Goal: Task Accomplishment & Management: Manage account settings

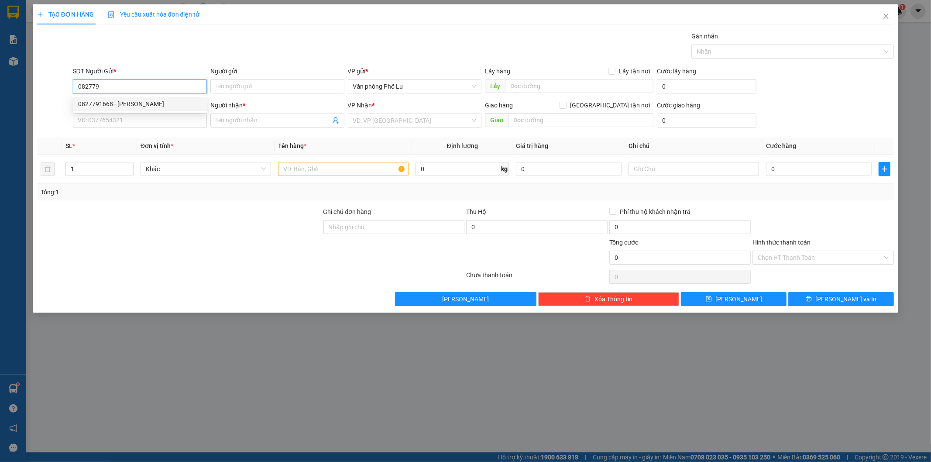
click at [134, 105] on div "0827791668 - [PERSON_NAME]" at bounding box center [140, 104] width 124 height 10
type input "0827791668"
type input "[PERSON_NAME]"
type input "0969633369"
type input "kt"
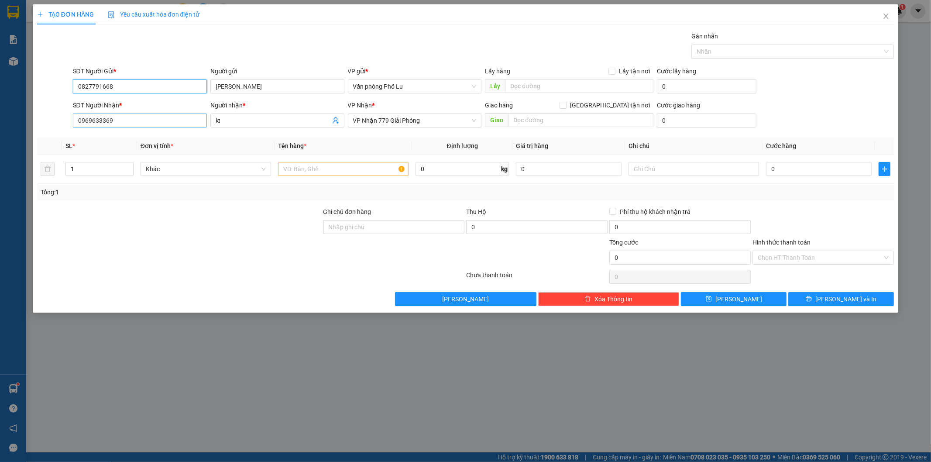
type input "0827791668"
drag, startPoint x: 117, startPoint y: 123, endPoint x: 30, endPoint y: 112, distance: 88.0
click at [0, 113] on div "TẠO ĐƠN HÀNG Yêu cầu xuất hóa đơn điện tử Transit Pickup Surcharge Ids Transit …" at bounding box center [465, 231] width 931 height 462
drag, startPoint x: 238, startPoint y: 125, endPoint x: 118, endPoint y: 110, distance: 120.5
click at [130, 113] on div "SĐT Người Nhận * VD: 0377654321 Người nhận * kt VP Nhận * VP Nhận 779 Giải Phón…" at bounding box center [483, 115] width 825 height 31
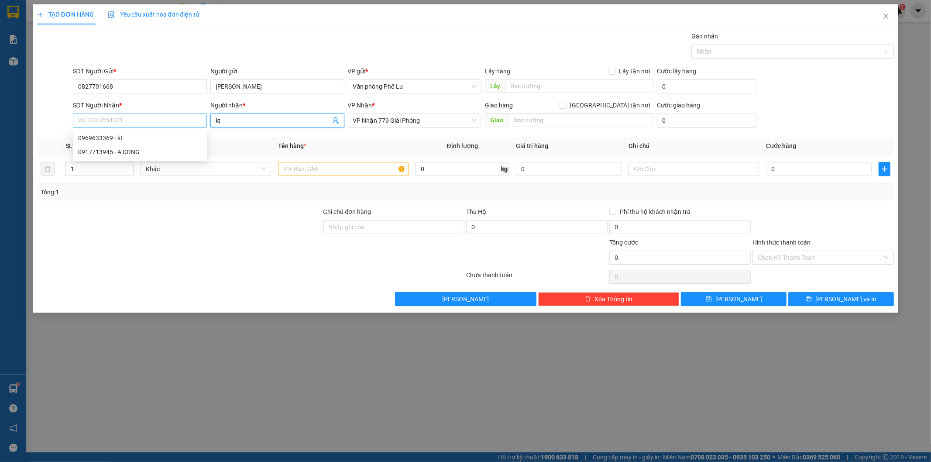
type input "k"
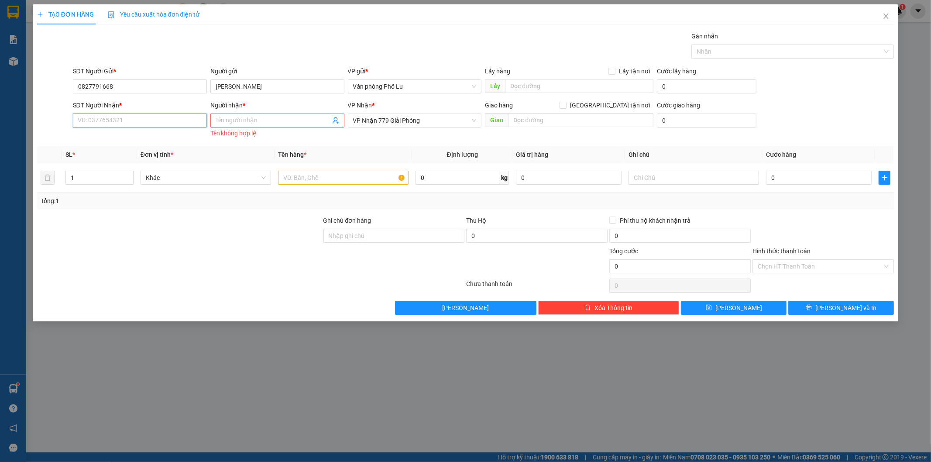
click at [110, 120] on input "SĐT Người Nhận *" at bounding box center [140, 120] width 134 height 14
click at [105, 152] on div "0917713945 - A DONG" at bounding box center [140, 152] width 124 height 10
type input "0917713945"
type input "A DONG"
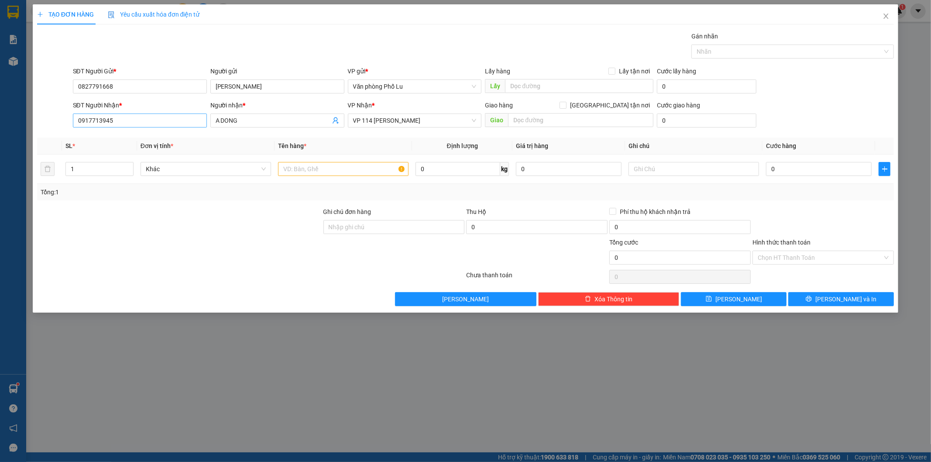
drag, startPoint x: 220, startPoint y: 120, endPoint x: 129, endPoint y: 113, distance: 91.9
click at [151, 115] on div "SĐT Người Nhận * 0917713945 0917713945 Người nhận * A DONG VP Nhận * VP 114 [PE…" at bounding box center [483, 115] width 825 height 31
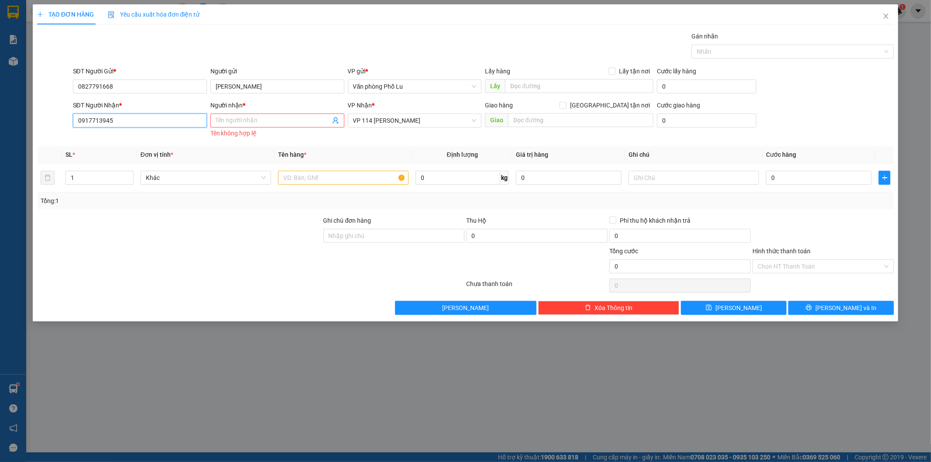
drag, startPoint x: 126, startPoint y: 120, endPoint x: 0, endPoint y: 110, distance: 126.1
click at [0, 113] on div "TẠO ĐƠN HÀNG Yêu cầu xuất hóa đơn điện tử Transit Pickup Surcharge Ids Transit …" at bounding box center [465, 231] width 931 height 462
type input "0972720915"
click at [95, 136] on div "0972720915 - kt" at bounding box center [140, 138] width 124 height 10
type input "kt"
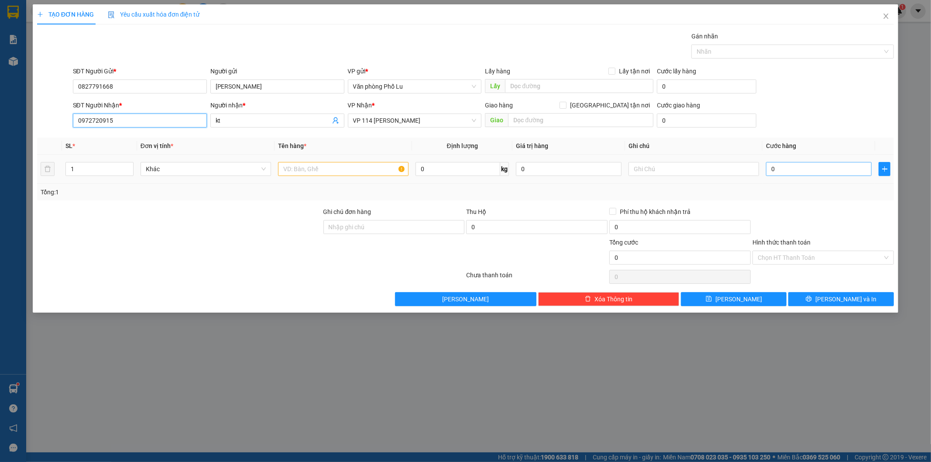
type input "0972720915"
click at [780, 173] on input "0" at bounding box center [819, 169] width 106 height 14
type input "007"
type input "7"
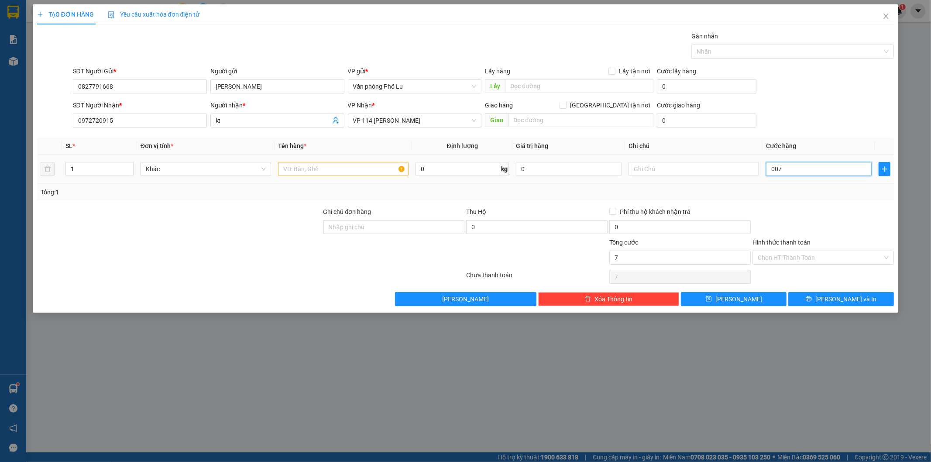
type input "0.070"
type input "70"
click at [792, 189] on div "Tổng: 1" at bounding box center [466, 192] width 850 height 10
type input "70.000"
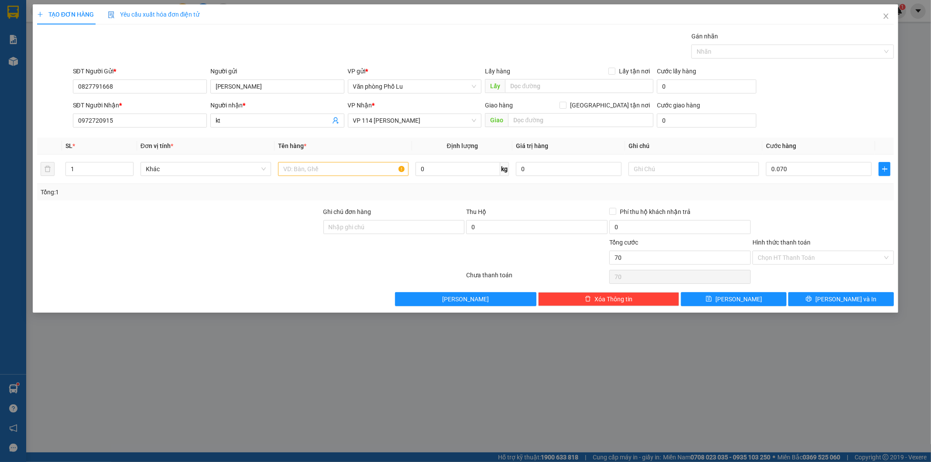
type input "70.000"
click at [306, 172] on input "text" at bounding box center [343, 169] width 130 height 14
type input "x"
type input "m"
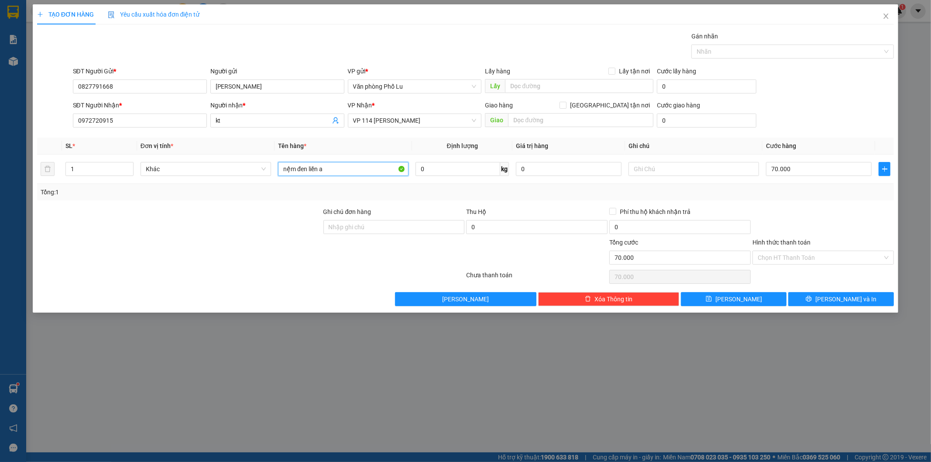
type input "nệm đen liền a"
click at [874, 308] on div "TẠO ĐƠN HÀNG Yêu cầu xuất hóa đơn điện tử Transit Pickup Surcharge Ids Transit …" at bounding box center [466, 158] width 866 height 308
click at [870, 302] on button "[PERSON_NAME] và In" at bounding box center [841, 299] width 106 height 14
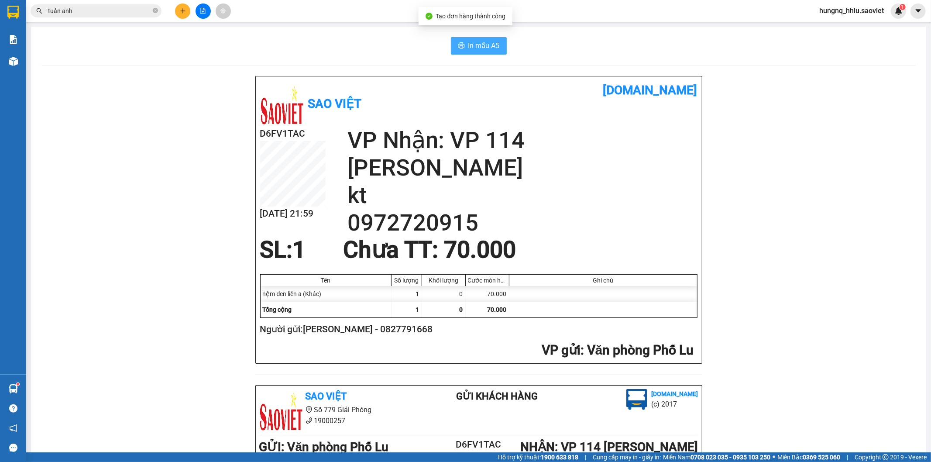
click at [494, 52] on button "In mẫu A5" at bounding box center [479, 45] width 56 height 17
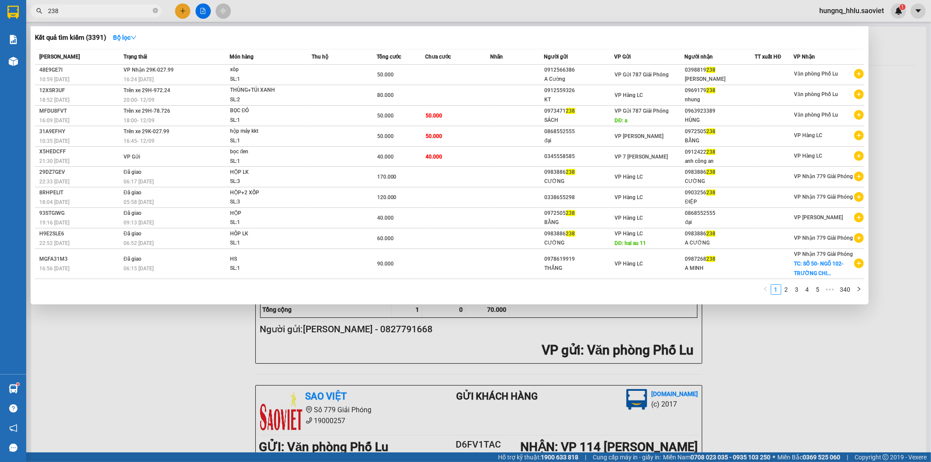
type input "238"
click at [103, 370] on div at bounding box center [465, 231] width 931 height 462
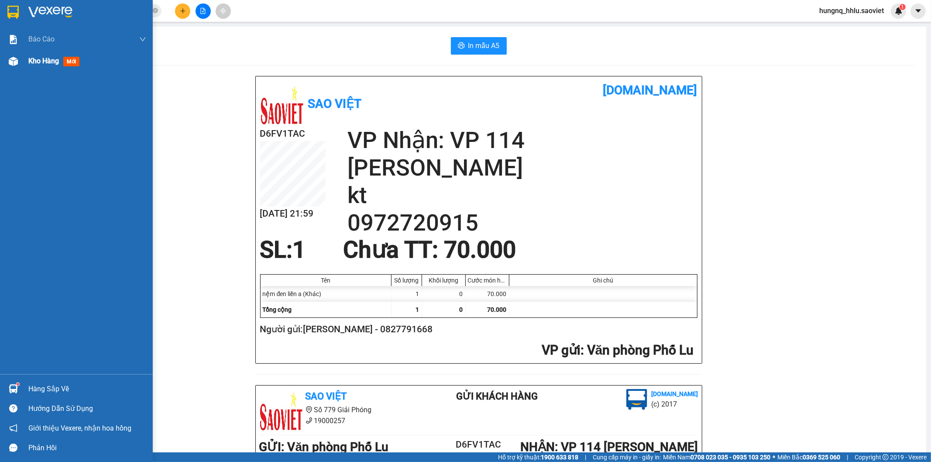
click at [18, 68] on div at bounding box center [13, 61] width 15 height 15
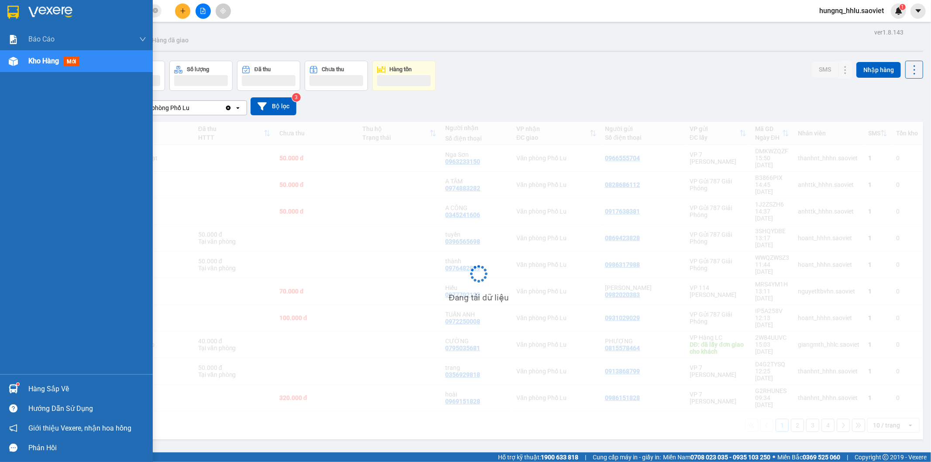
click at [51, 63] on span "Kho hàng" at bounding box center [43, 61] width 31 height 8
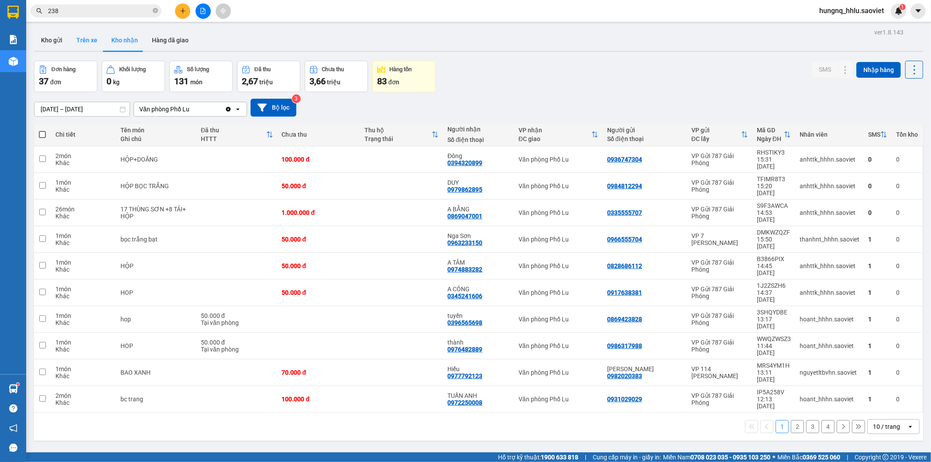
click at [86, 38] on button "Trên xe" at bounding box center [86, 40] width 35 height 21
type input "[DATE] – [DATE]"
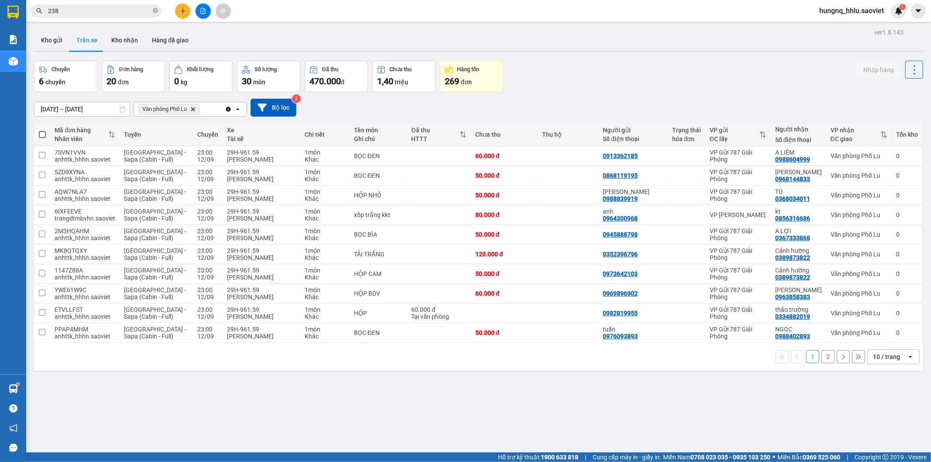
click at [821, 358] on button "2" at bounding box center [827, 356] width 13 height 13
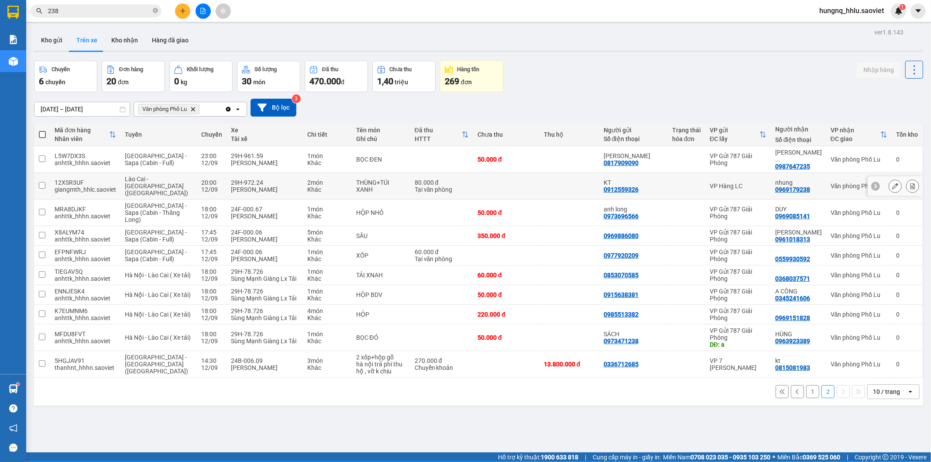
click at [231, 186] on div "[PERSON_NAME]" at bounding box center [265, 189] width 68 height 7
checkbox input "true"
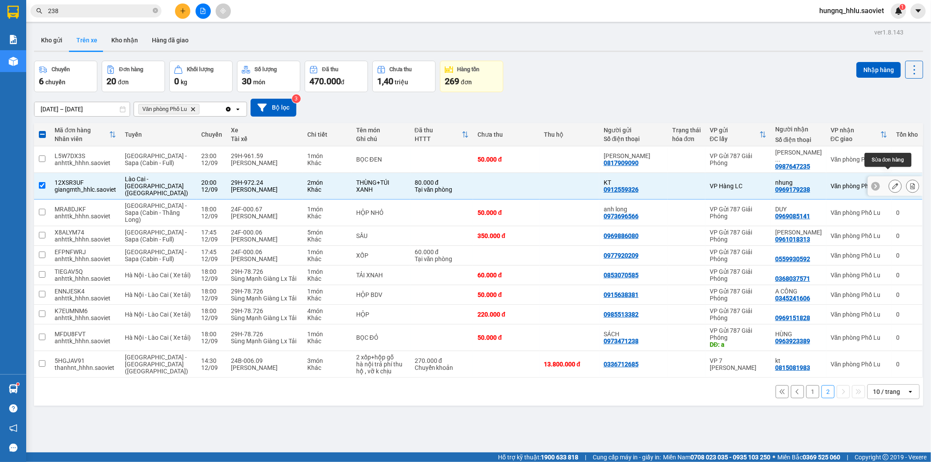
click at [889, 179] on button at bounding box center [895, 186] width 12 height 15
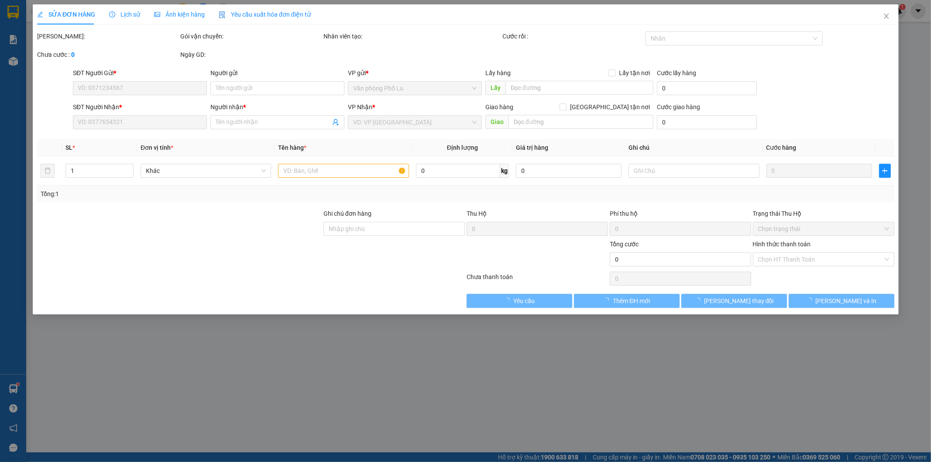
type input "0912559326"
type input "KT"
type input "0969179238"
type input "nhung"
type input "80.000"
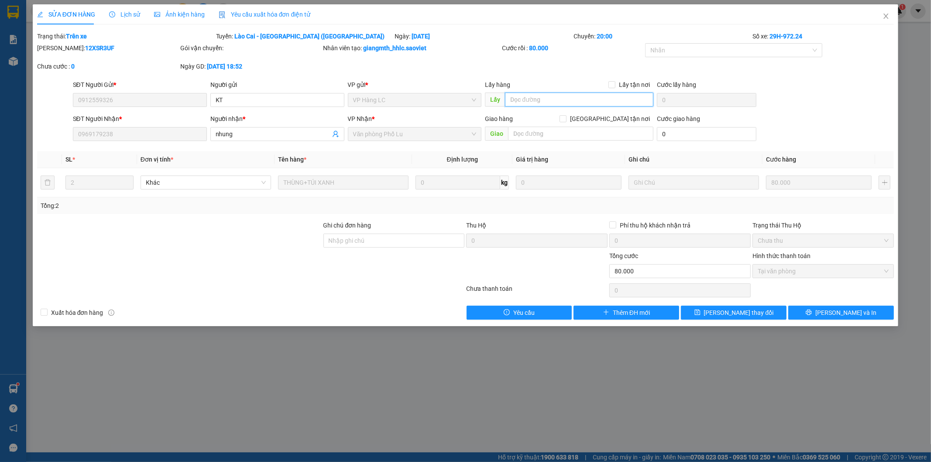
click at [536, 106] on input "text" at bounding box center [579, 100] width 148 height 14
type input "vp lu đã nhận hàng"
click at [759, 315] on button "[PERSON_NAME] thay đổi" at bounding box center [734, 313] width 106 height 14
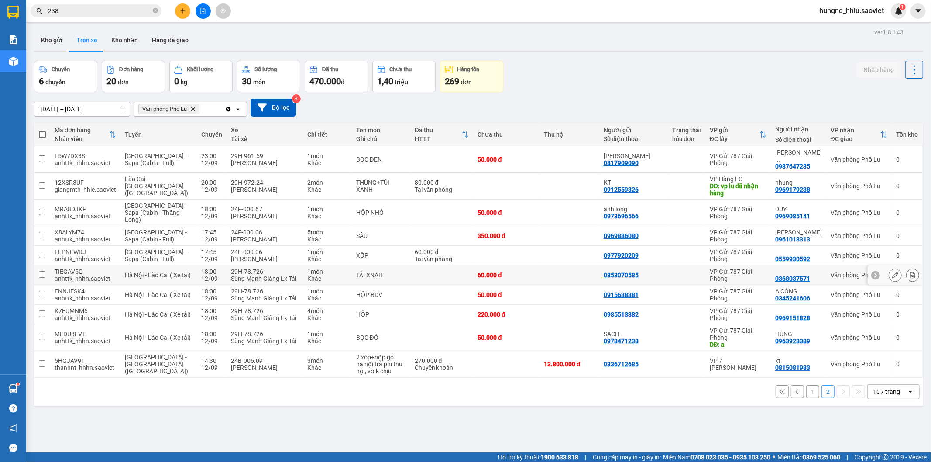
scroll to position [40, 0]
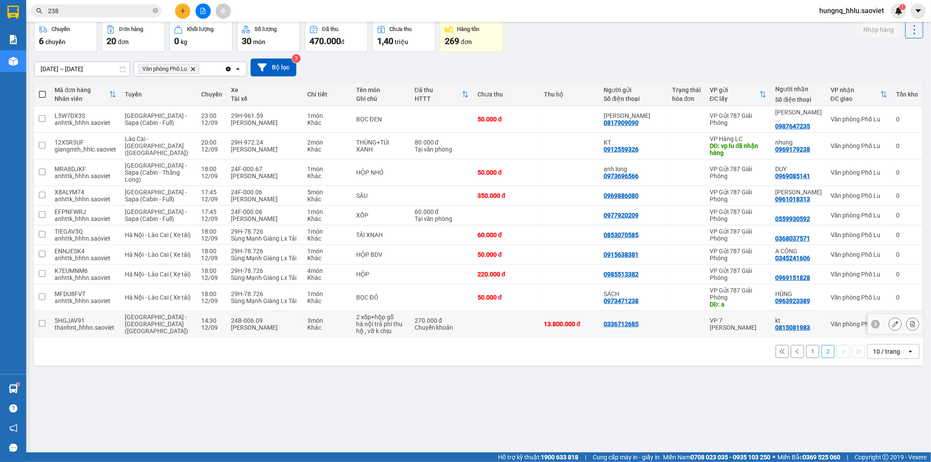
click at [134, 324] on span "[GEOGRAPHIC_DATA] - [GEOGRAPHIC_DATA] ([GEOGRAPHIC_DATA])" at bounding box center [156, 323] width 63 height 21
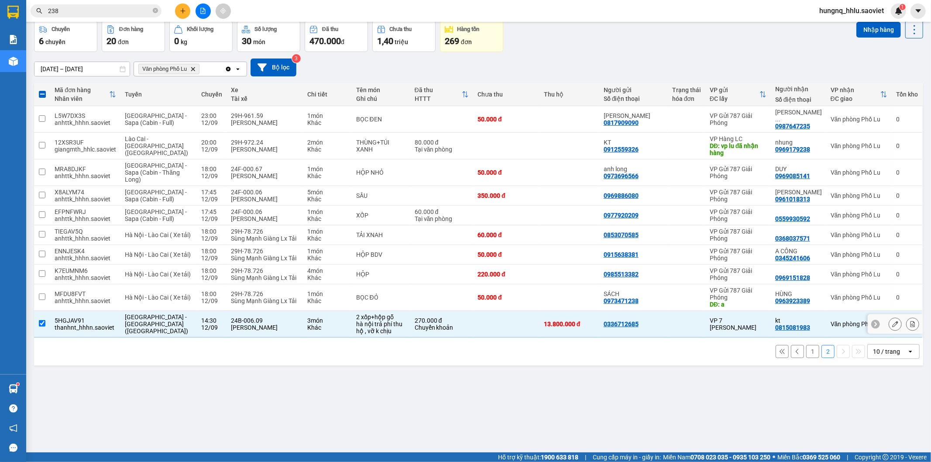
click at [41, 320] on input "checkbox" at bounding box center [42, 323] width 7 height 7
checkbox input "false"
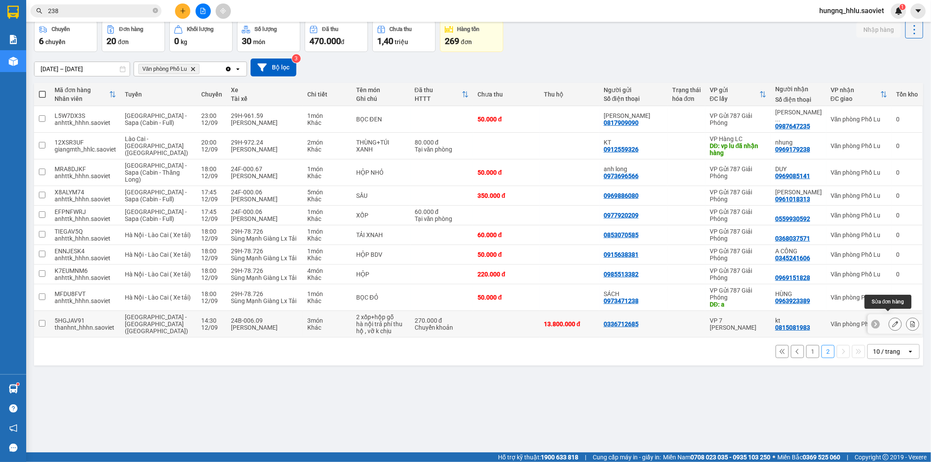
click at [889, 322] on button at bounding box center [895, 323] width 12 height 15
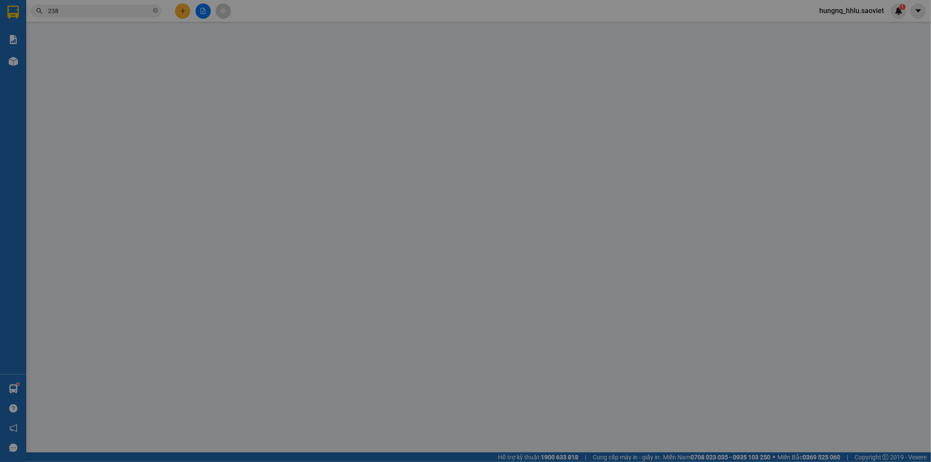
type input "0336712685"
type input "0815081983"
type input "kt"
type input "13.800.000"
type input "70.000"
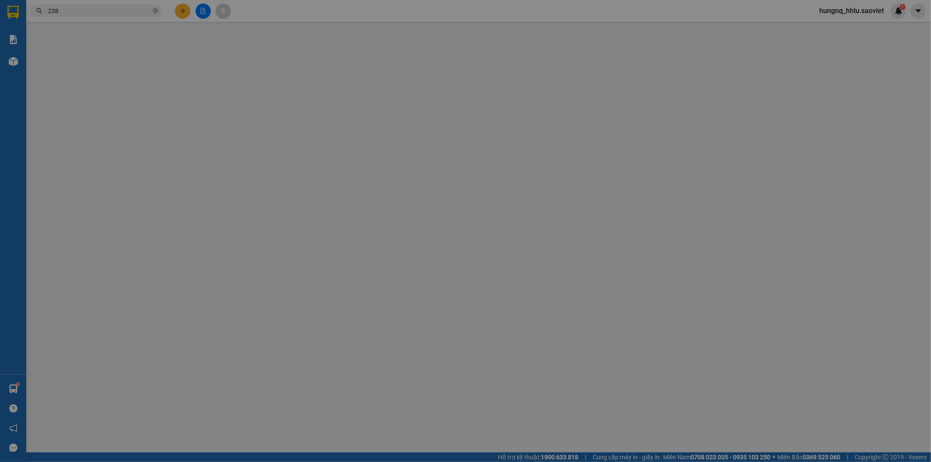
type input "270.000"
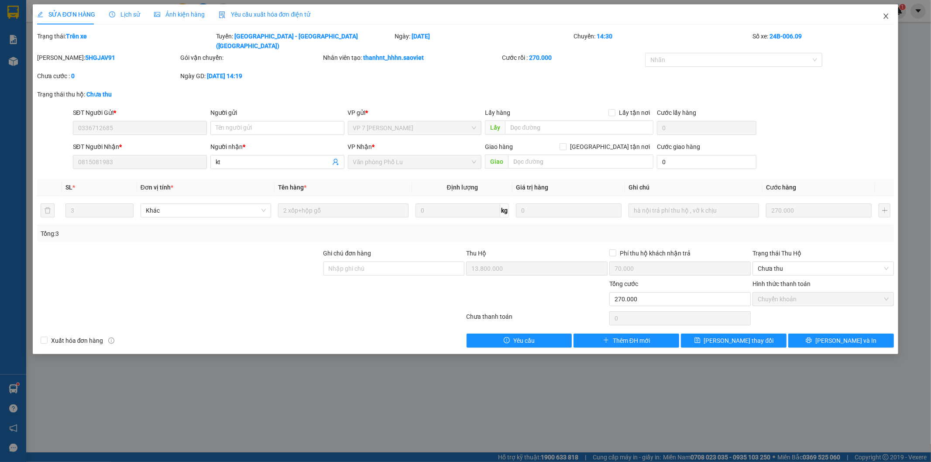
click at [891, 16] on span "Close" at bounding box center [886, 16] width 24 height 24
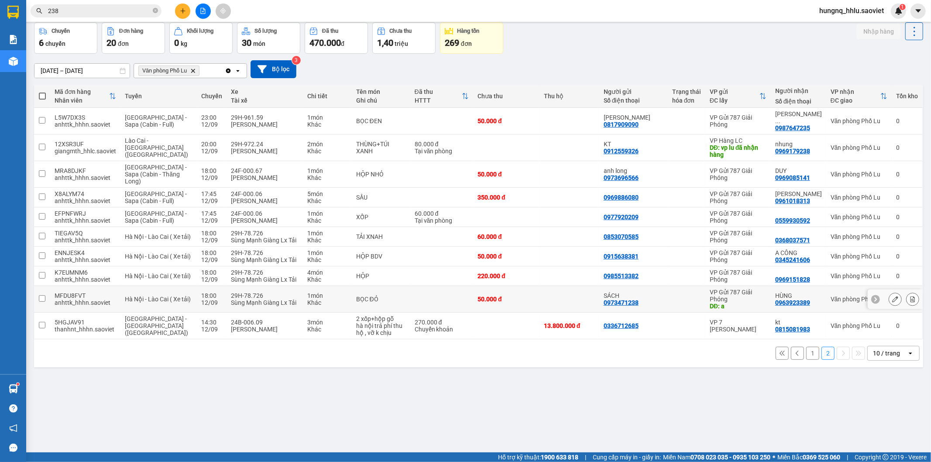
scroll to position [40, 0]
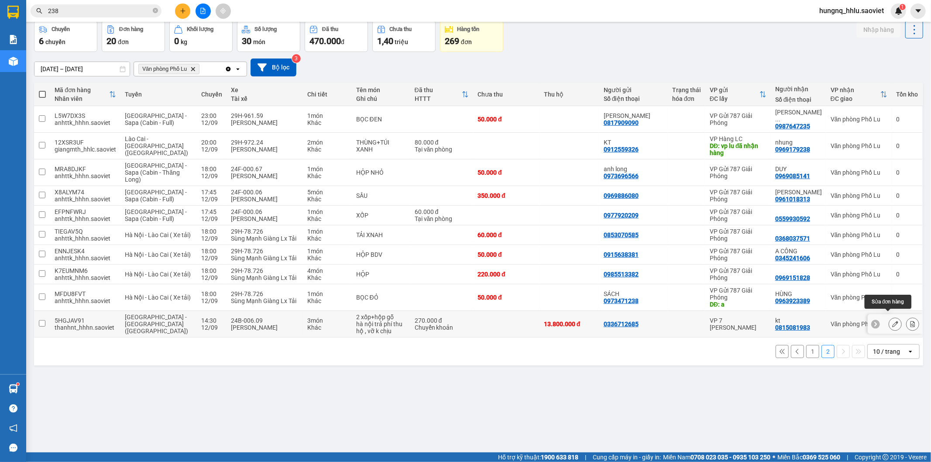
click at [892, 321] on icon at bounding box center [895, 324] width 6 height 6
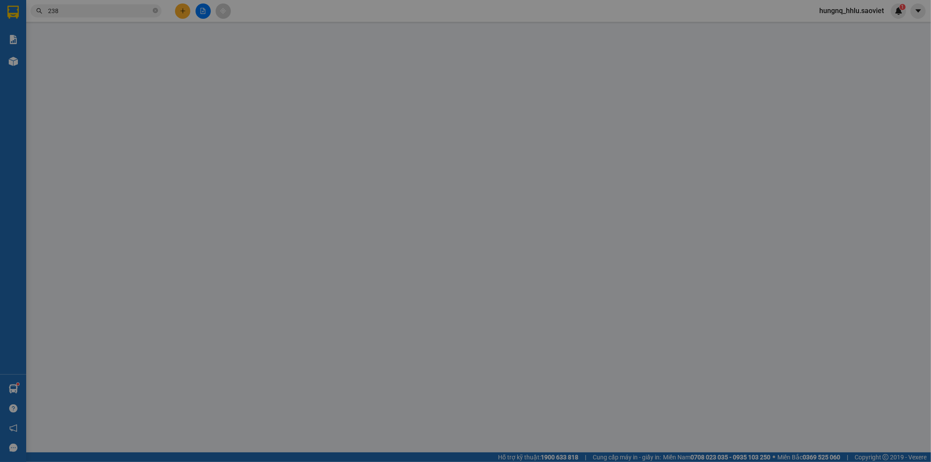
type input "0336712685"
type input "0815081983"
type input "kt"
type input "13.800.000"
type input "70.000"
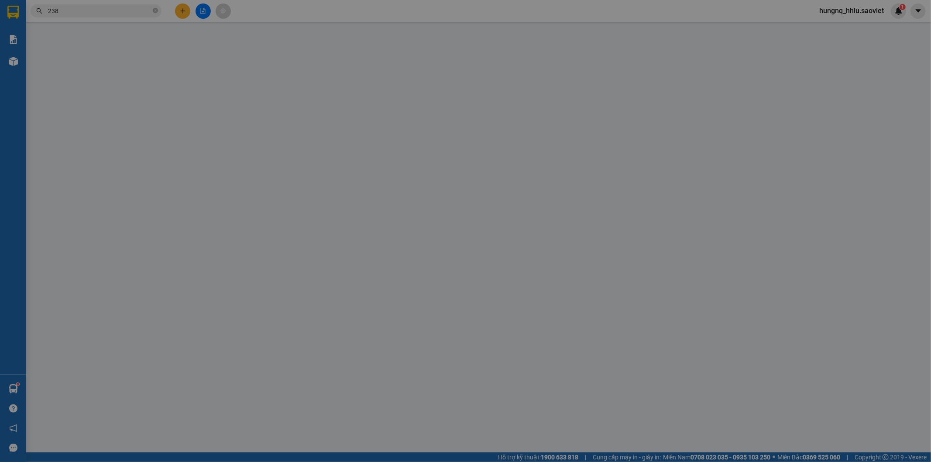
type input "270.000"
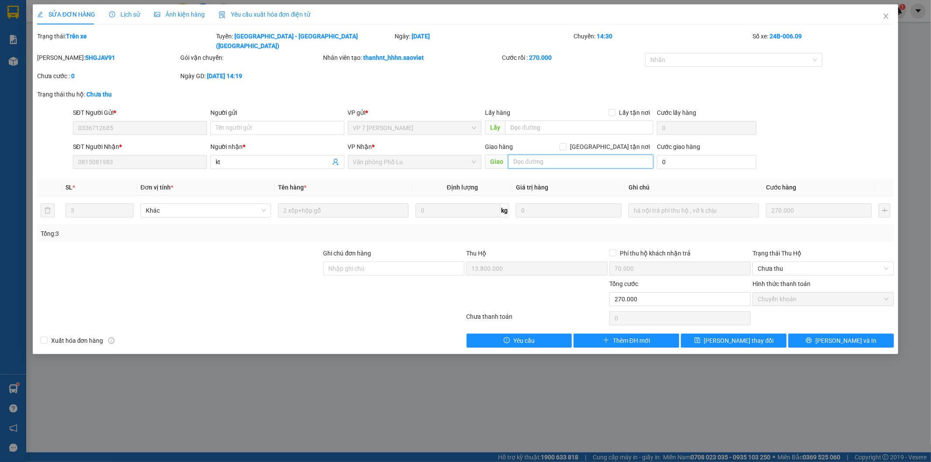
click at [522, 155] on input "text" at bounding box center [580, 162] width 145 height 14
click at [525, 120] on input "text" at bounding box center [579, 127] width 148 height 14
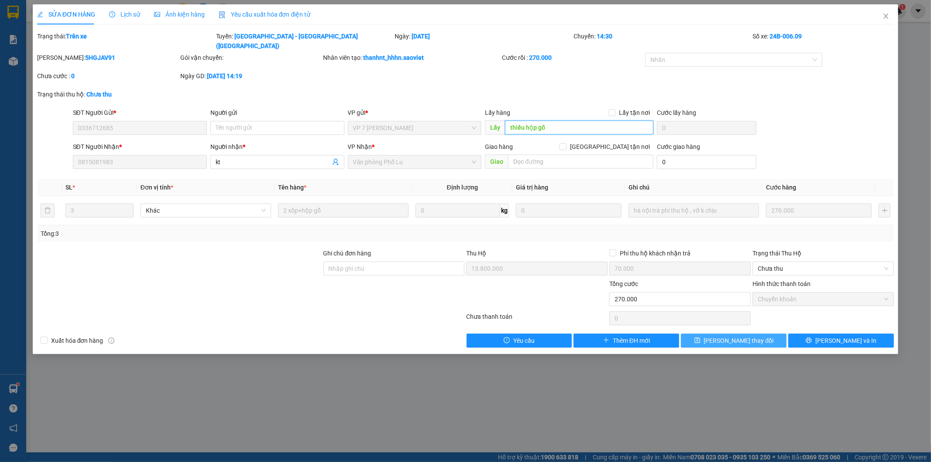
type input "thiếu hộp gỗ"
click at [760, 334] on button "[PERSON_NAME] thay đổi" at bounding box center [734, 340] width 106 height 14
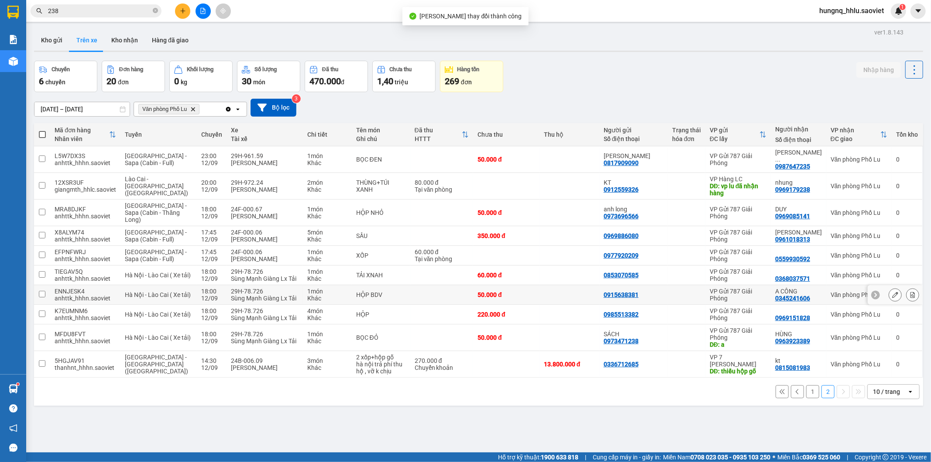
scroll to position [40, 0]
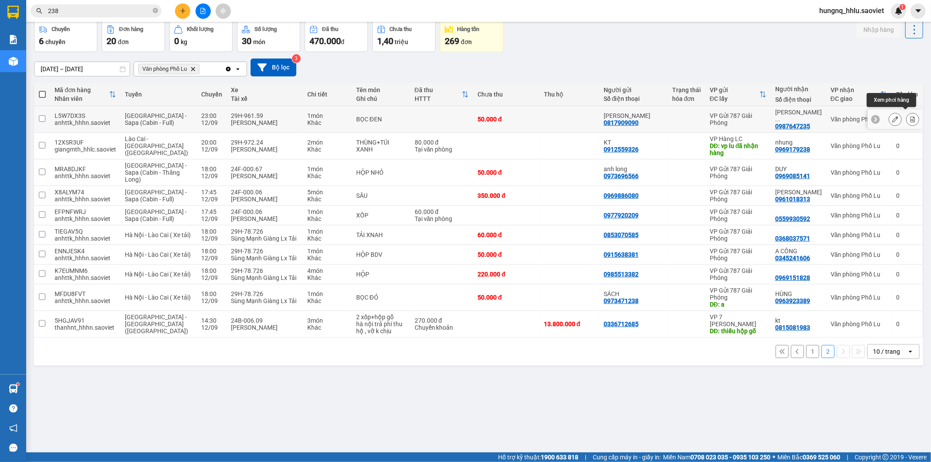
click at [908, 119] on button at bounding box center [912, 119] width 12 height 15
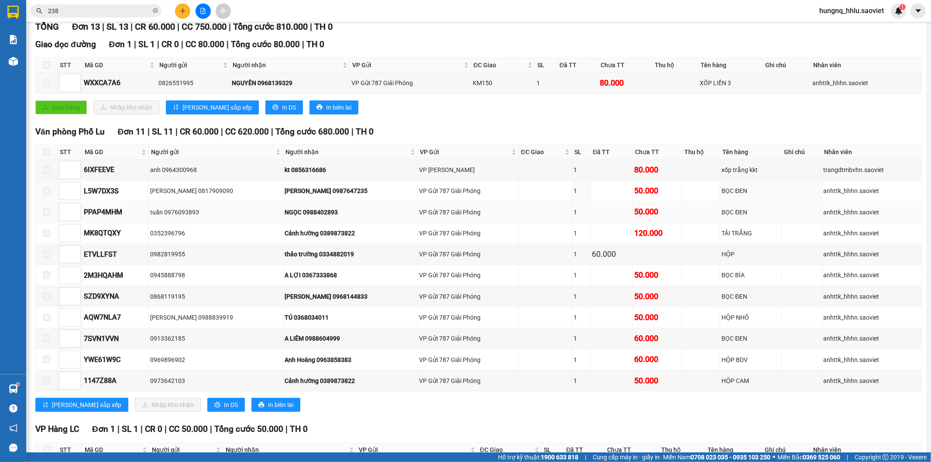
scroll to position [93, 0]
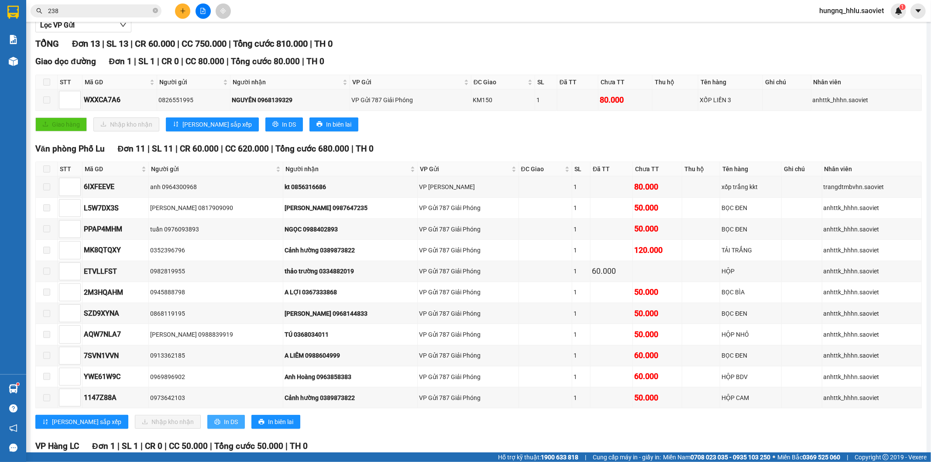
click at [207, 429] on button "In DS" at bounding box center [226, 422] width 38 height 14
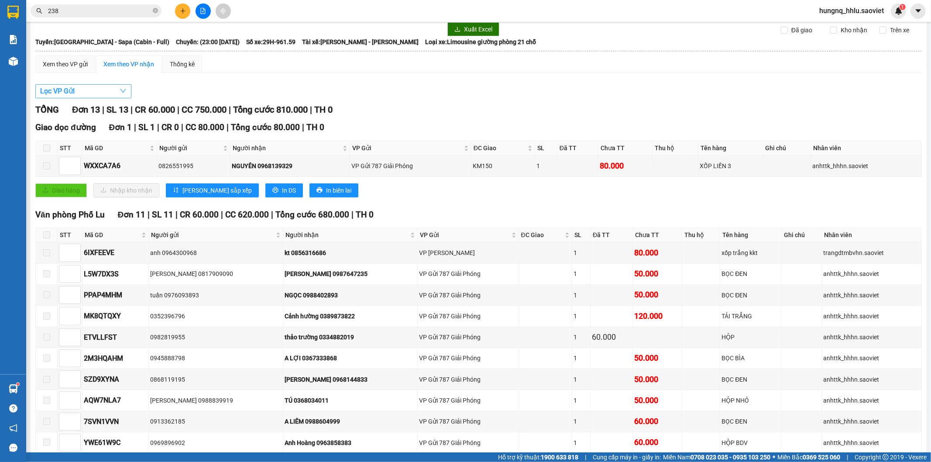
scroll to position [48, 0]
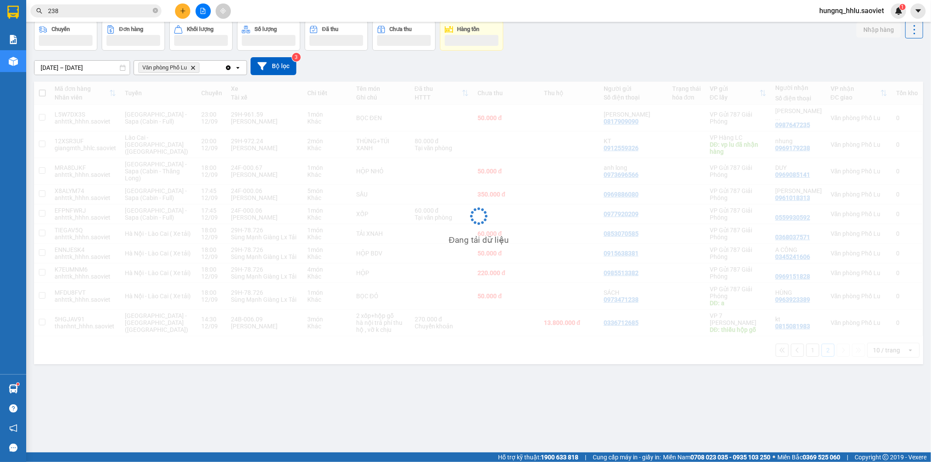
scroll to position [40, 0]
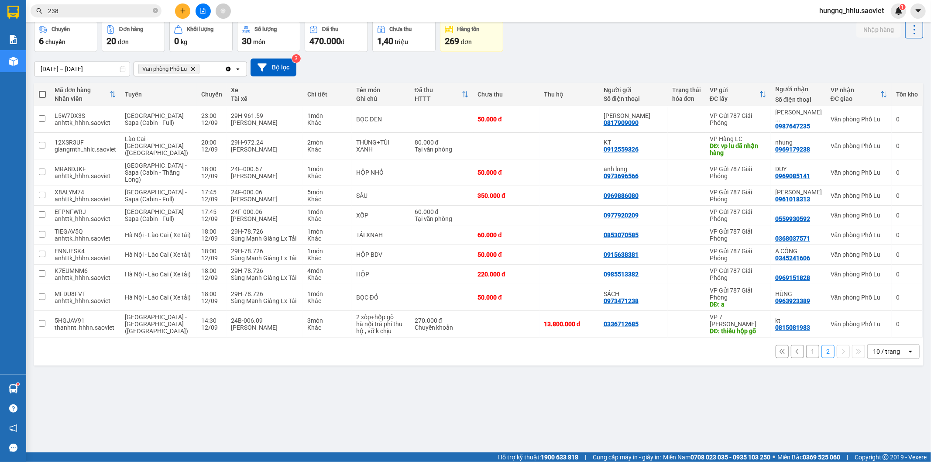
click at [794, 348] on icon at bounding box center [797, 351] width 6 height 6
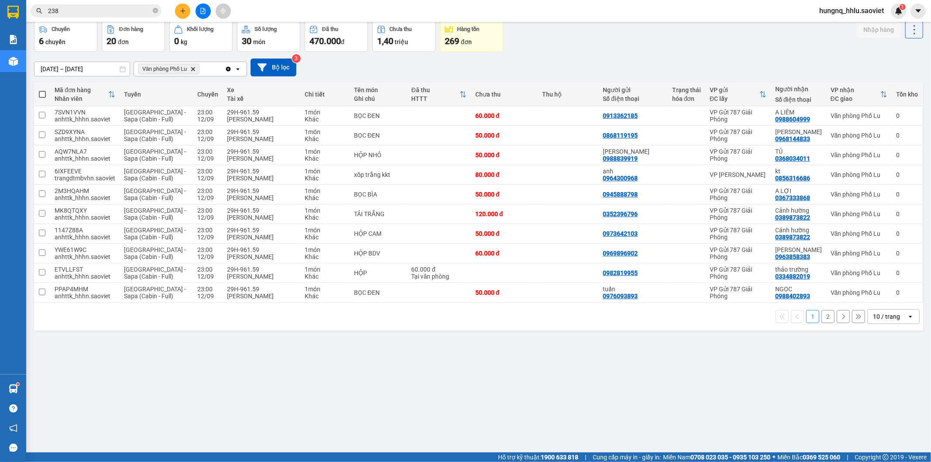
click at [813, 324] on div "1 2 10 / trang open" at bounding box center [479, 316] width 882 height 15
click at [12, 13] on section "Kết quả tìm kiếm ( 3391 ) Bộ lọc Mã ĐH Trạng thái Món hàng Thu hộ Tổng cước Chư…" at bounding box center [465, 231] width 931 height 462
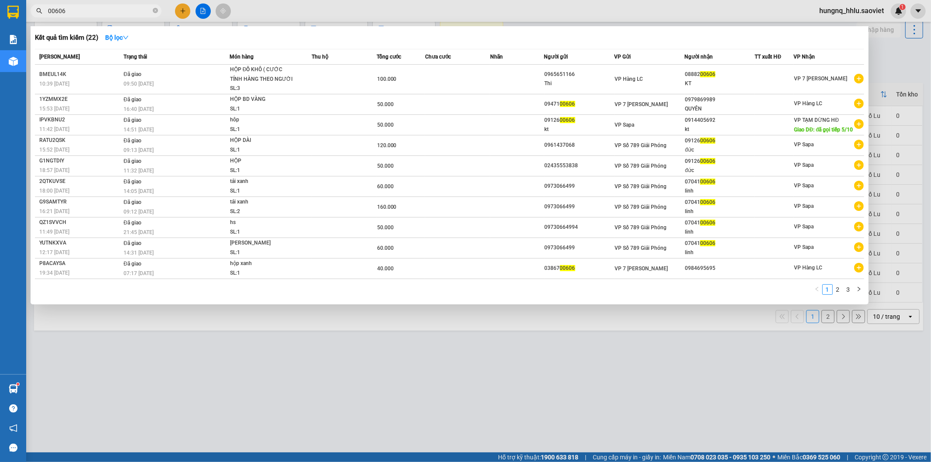
type input "00606"
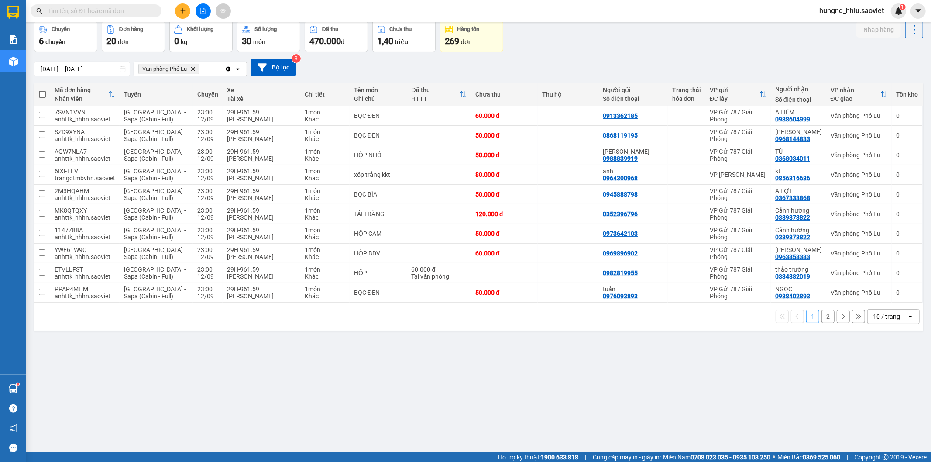
click at [823, 319] on button "2" at bounding box center [827, 316] width 13 height 13
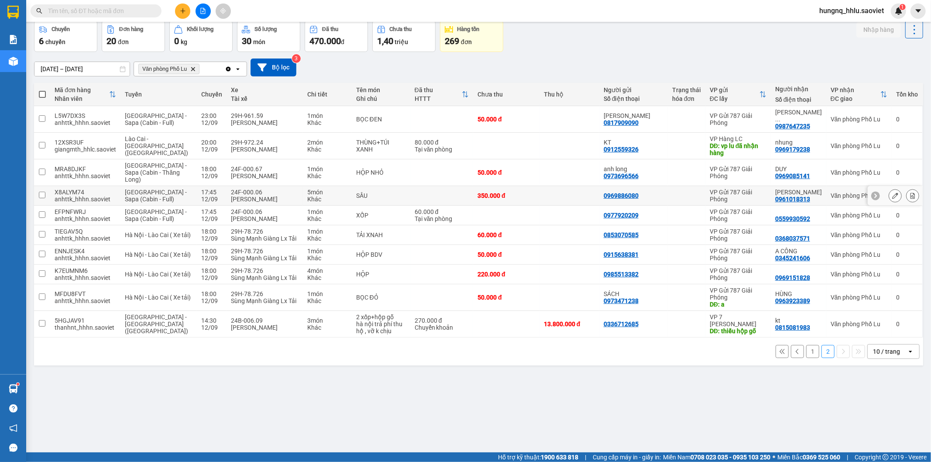
click at [231, 189] on div "24F-000.06" at bounding box center [265, 192] width 68 height 7
checkbox input "true"
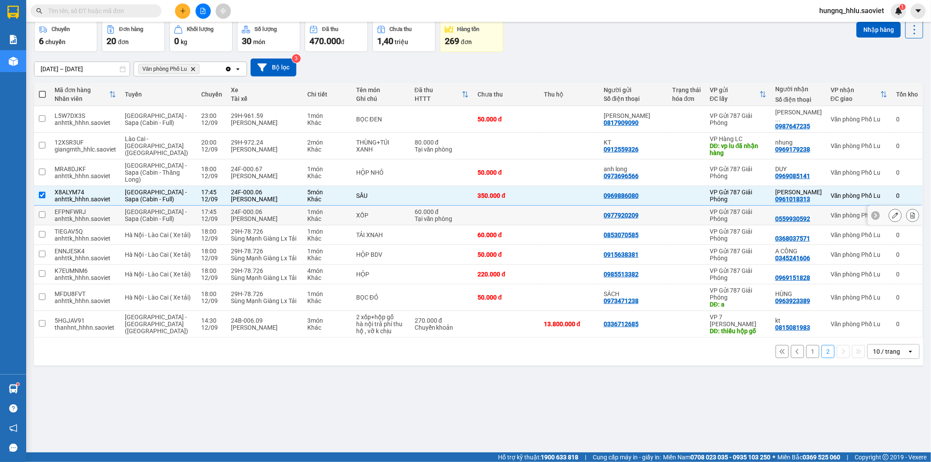
click at [231, 208] on div "24F-000.06" at bounding box center [265, 211] width 68 height 7
checkbox input "true"
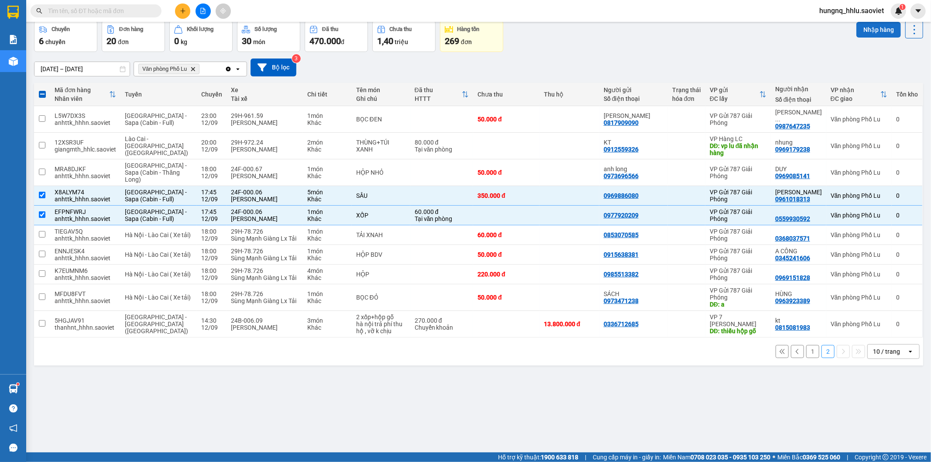
click at [856, 31] on button "Nhập hàng" at bounding box center [878, 30] width 45 height 16
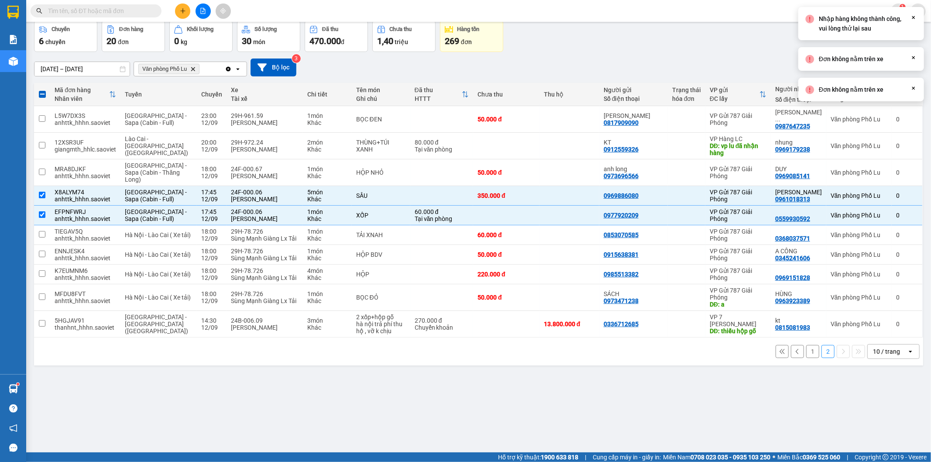
click at [913, 15] on icon "Close" at bounding box center [913, 17] width 7 height 7
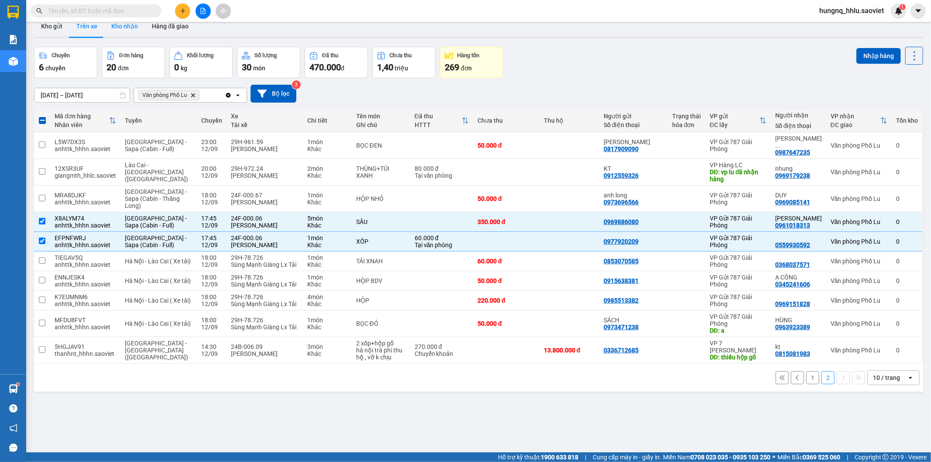
scroll to position [0, 0]
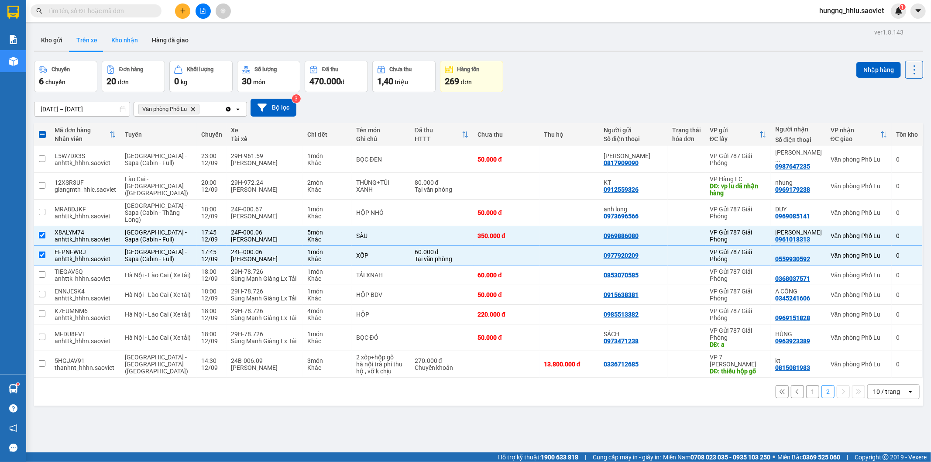
click at [124, 37] on button "Kho nhận" at bounding box center [124, 40] width 41 height 21
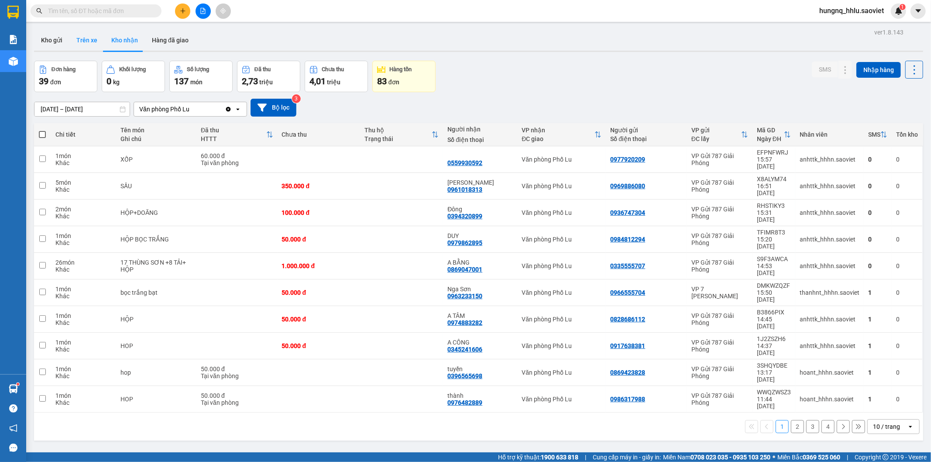
click at [96, 42] on button "Trên xe" at bounding box center [86, 40] width 35 height 21
type input "[DATE] – [DATE]"
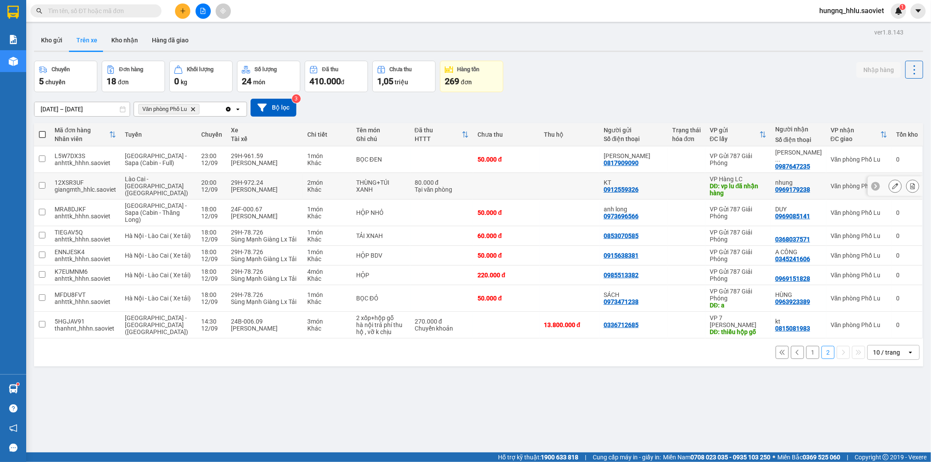
click at [231, 186] on div "[PERSON_NAME]" at bounding box center [265, 189] width 68 height 7
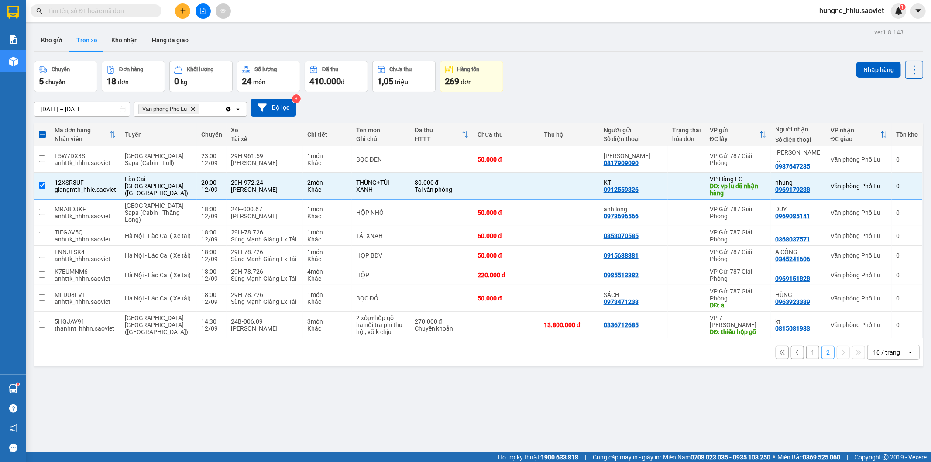
scroll to position [40, 0]
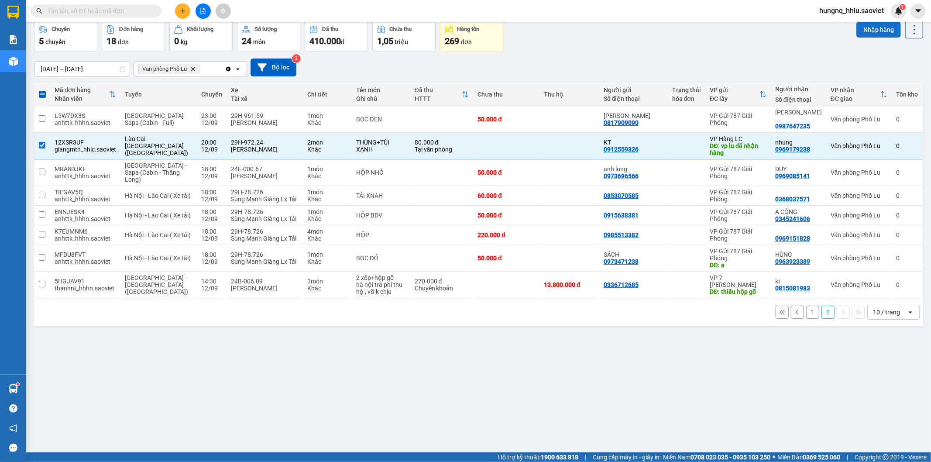
click at [885, 31] on button "Nhập hàng" at bounding box center [878, 30] width 45 height 16
checkbox input "false"
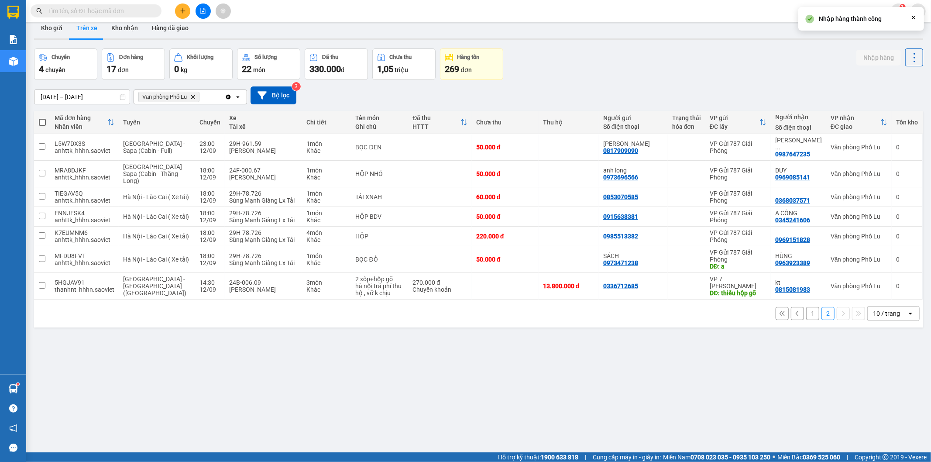
scroll to position [0, 0]
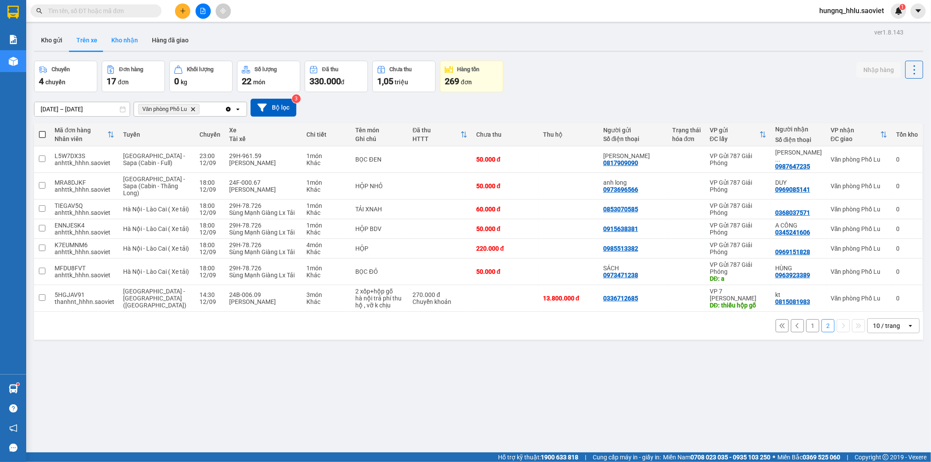
click at [111, 40] on button "Kho nhận" at bounding box center [124, 40] width 41 height 21
type input "[DATE] – [DATE]"
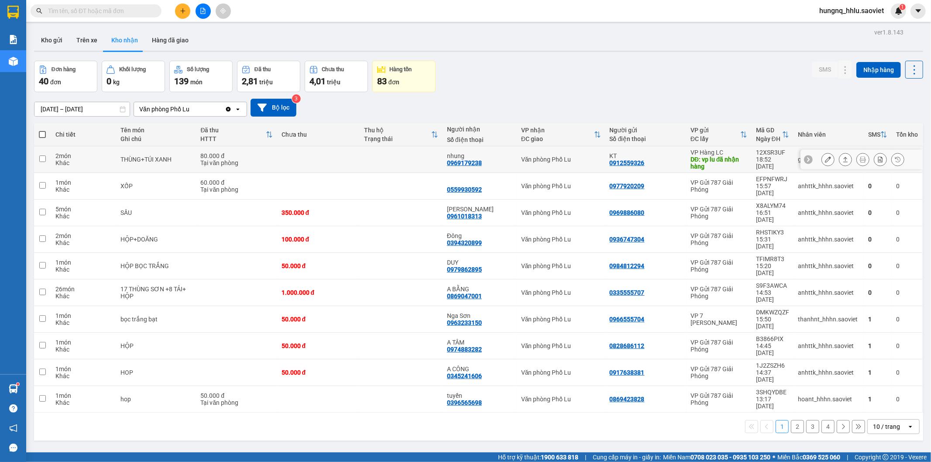
click at [145, 162] on div "THÙNG+TÚI XANH" at bounding box center [156, 159] width 72 height 7
checkbox input "true"
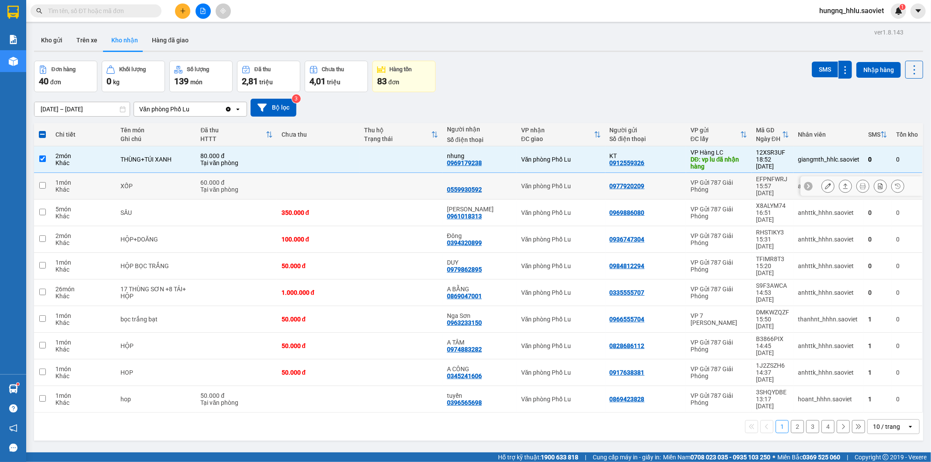
drag, startPoint x: 458, startPoint y: 181, endPoint x: 413, endPoint y: 189, distance: 45.8
click at [457, 181] on div at bounding box center [479, 182] width 65 height 7
checkbox input "true"
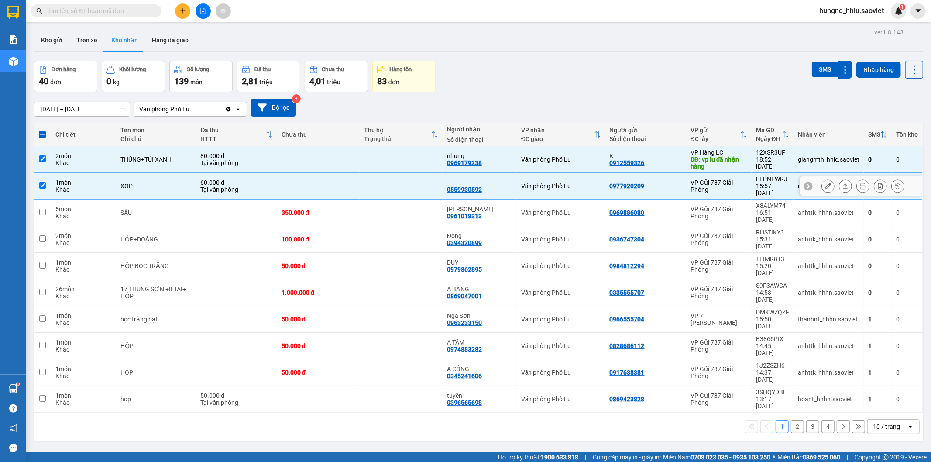
drag, startPoint x: 361, startPoint y: 197, endPoint x: 330, endPoint y: 203, distance: 30.6
click at [355, 199] on tr "5 món Khác SẦU 350.000 đ VÂN ANH 0961018313 Văn phòng Phố Lu 0969886080 VP Gửi …" at bounding box center [478, 212] width 889 height 27
checkbox input "true"
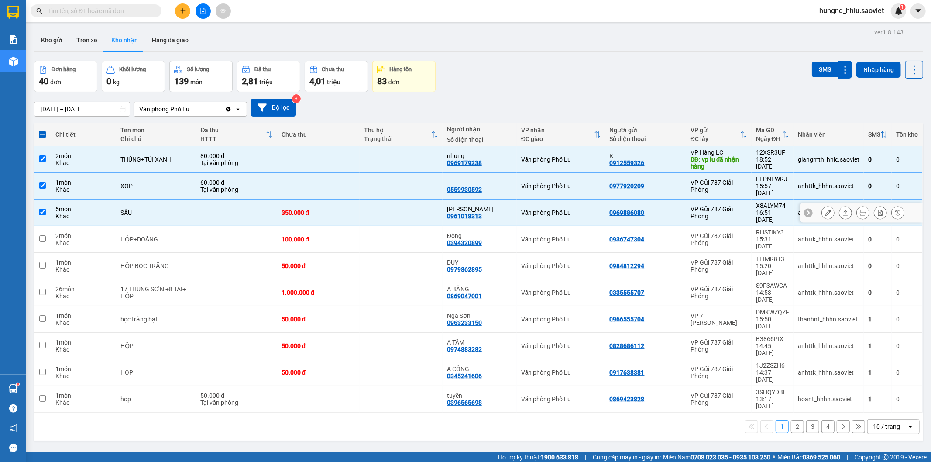
drag, startPoint x: 241, startPoint y: 214, endPoint x: 206, endPoint y: 223, distance: 36.5
click at [240, 226] on td at bounding box center [236, 239] width 81 height 27
checkbox input "true"
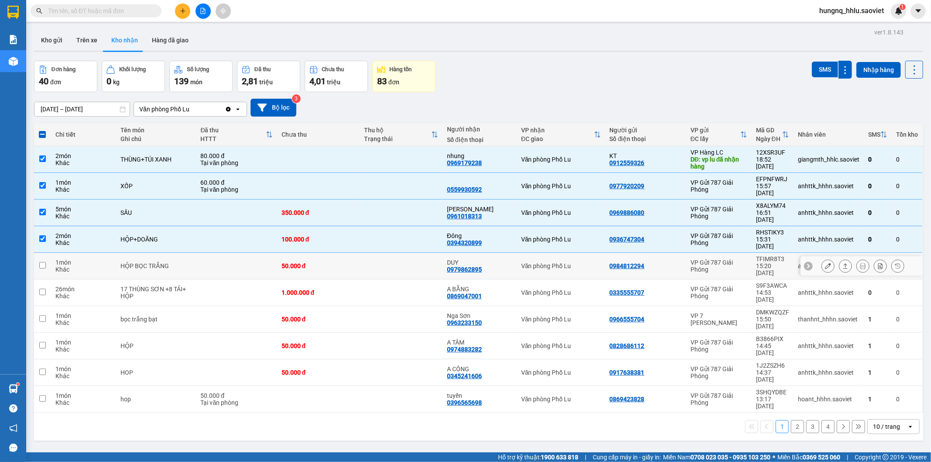
click at [158, 262] on div "HỘP BỌC TRẮNG" at bounding box center [156, 265] width 72 height 7
checkbox input "true"
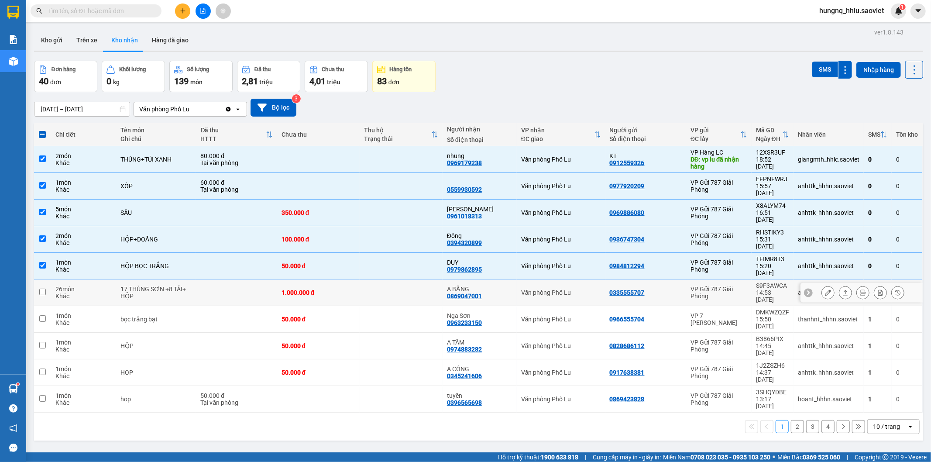
click at [149, 285] on div "17 THÙNG SƠN +8 TẢI+ HỘP" at bounding box center [156, 292] width 72 height 14
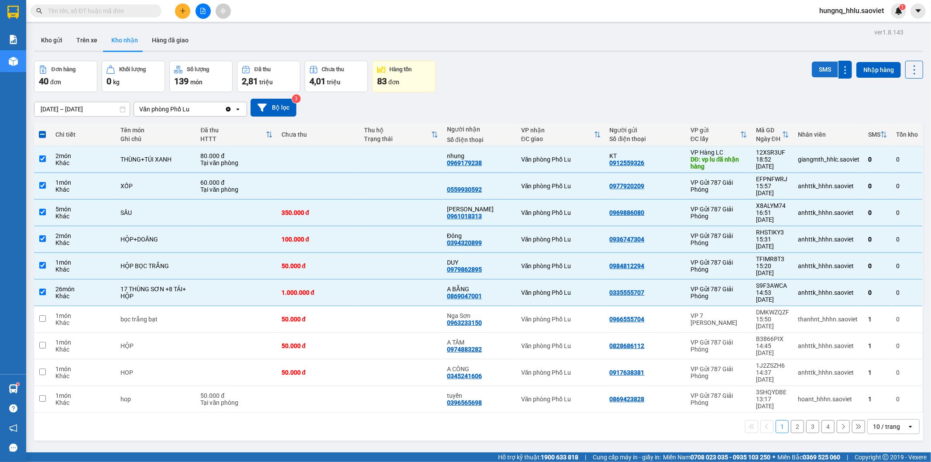
click at [813, 72] on button "SMS" at bounding box center [825, 70] width 26 height 16
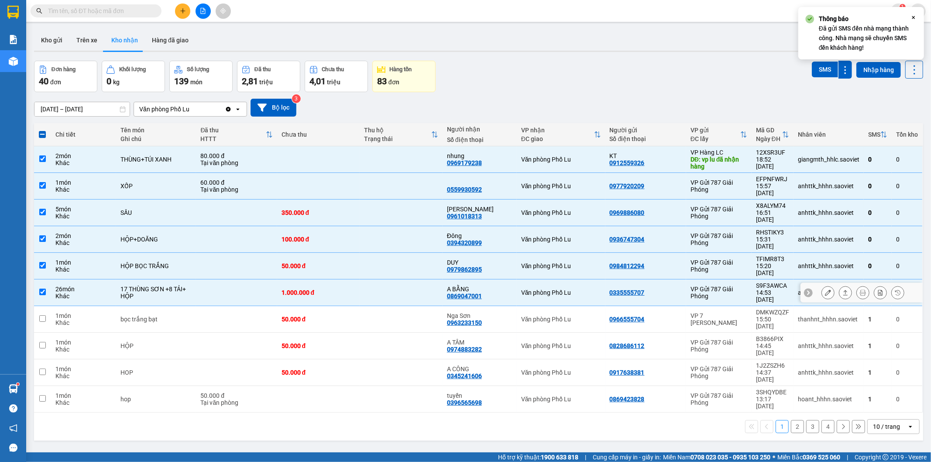
click at [291, 289] on div "1.000.000 đ" at bounding box center [319, 292] width 74 height 7
checkbox input "false"
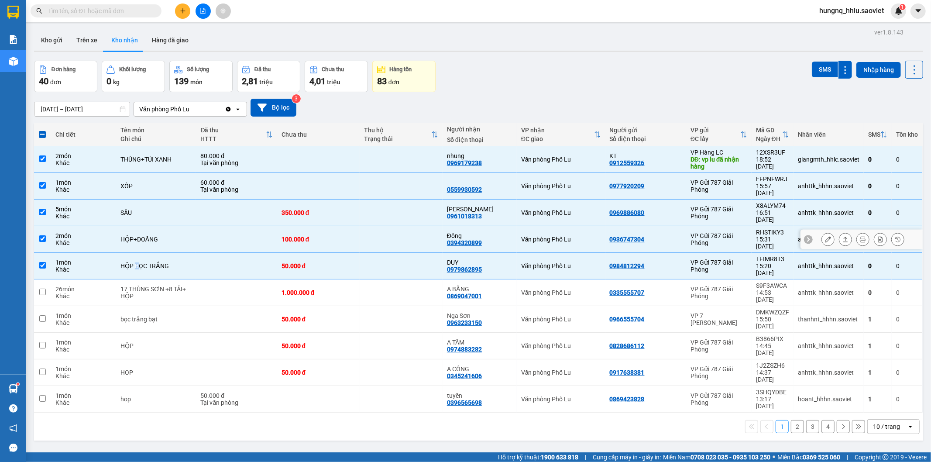
click at [134, 253] on td "HỘP BỌC TRẮNG" at bounding box center [156, 266] width 80 height 27
checkbox input "false"
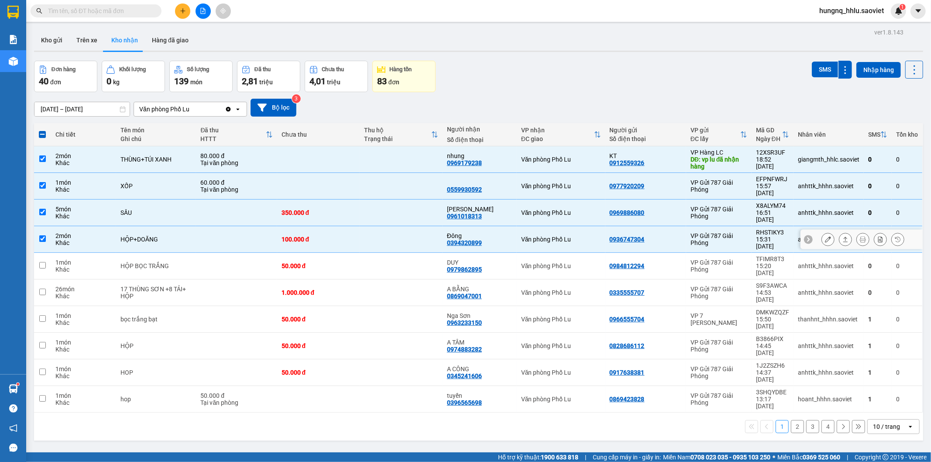
click at [102, 232] on div "2 món" at bounding box center [83, 235] width 56 height 7
checkbox input "false"
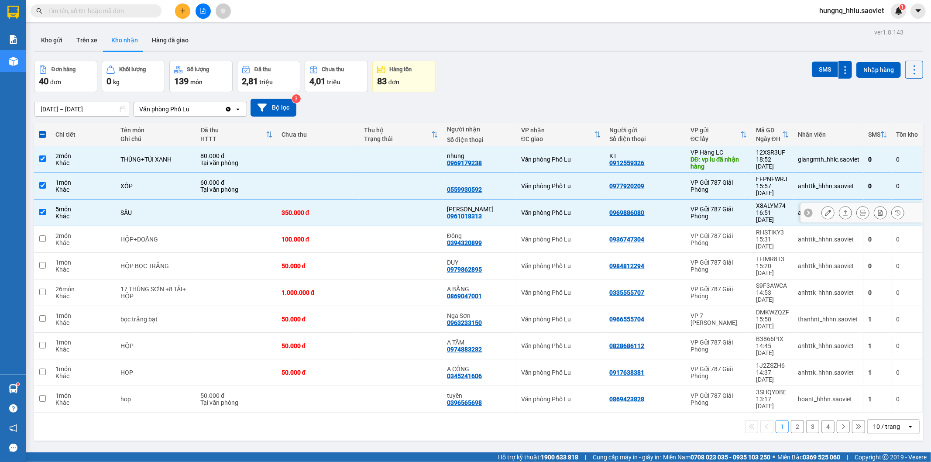
click at [96, 206] on div "5 món" at bounding box center [83, 209] width 56 height 7
checkbox input "false"
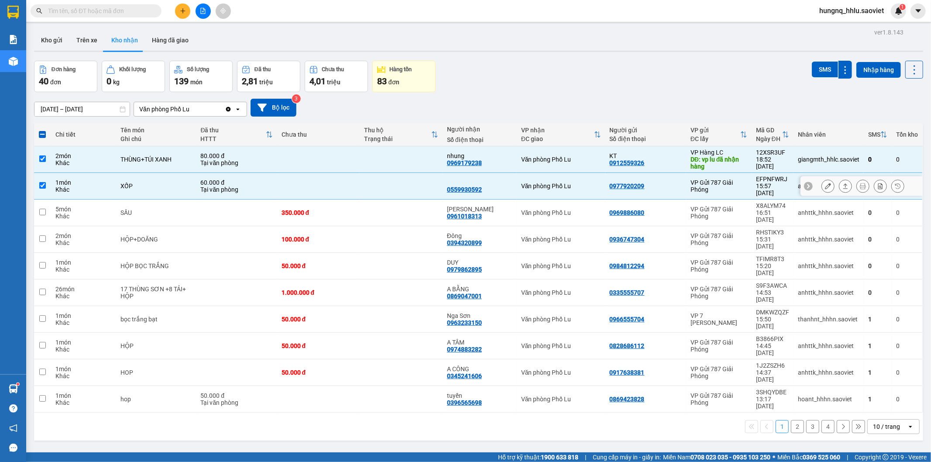
click at [100, 186] on div "Khác" at bounding box center [83, 189] width 56 height 7
checkbox input "false"
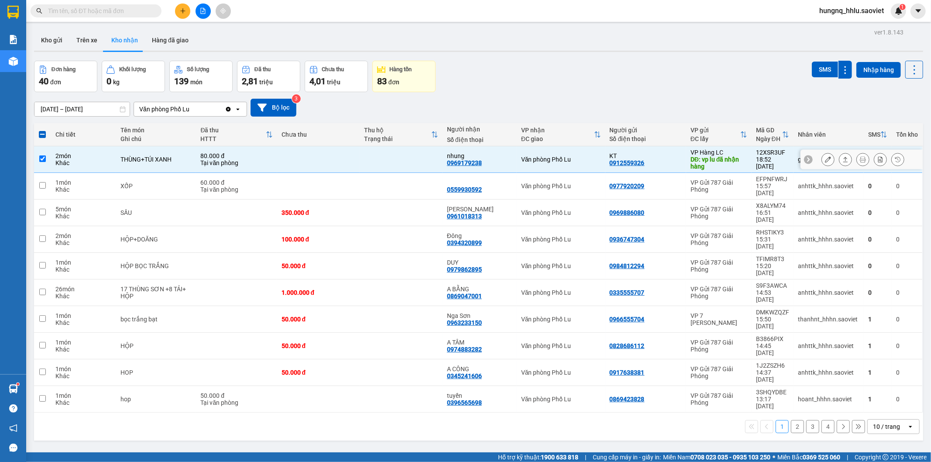
click at [113, 155] on td "2 món Khác" at bounding box center [83, 159] width 65 height 27
checkbox input "false"
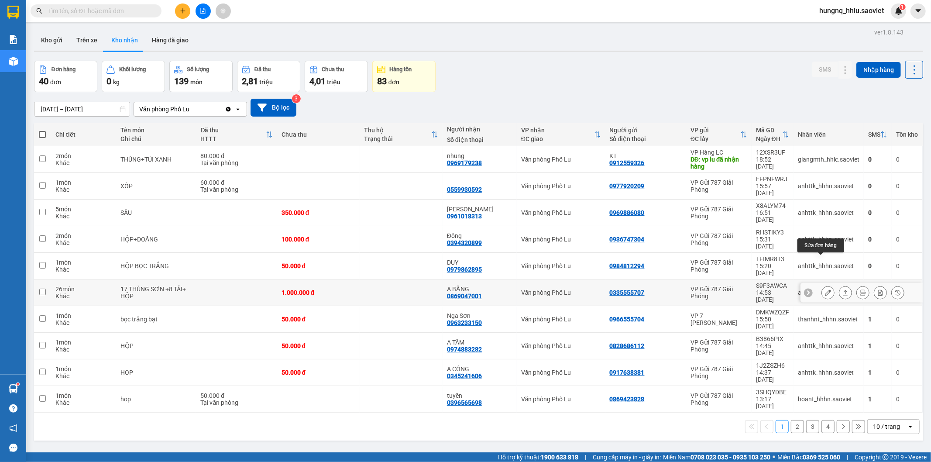
click at [822, 285] on button at bounding box center [828, 292] width 12 height 15
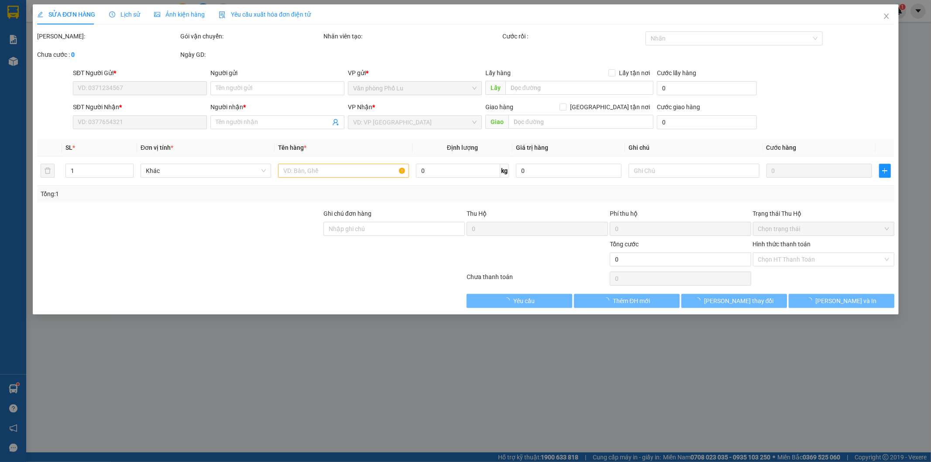
type input "0335555707"
type input "0869047001"
type input "A BẰNG"
type input "1.000.000"
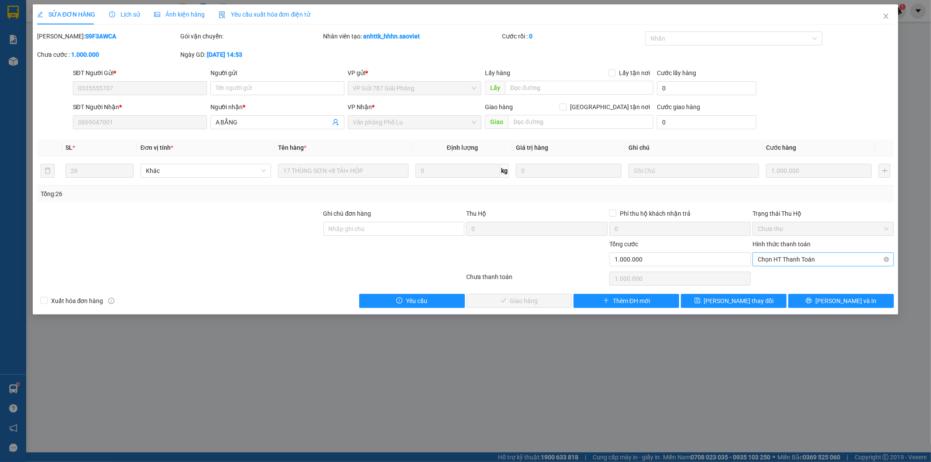
click at [767, 260] on span "Chọn HT Thanh Toán" at bounding box center [823, 259] width 131 height 13
click at [888, 19] on icon "close" at bounding box center [885, 16] width 7 height 7
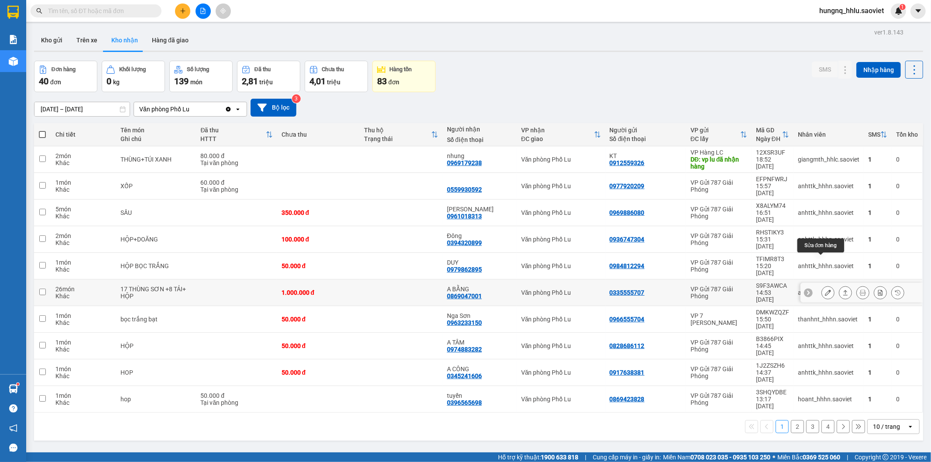
click at [825, 289] on icon at bounding box center [828, 292] width 6 height 6
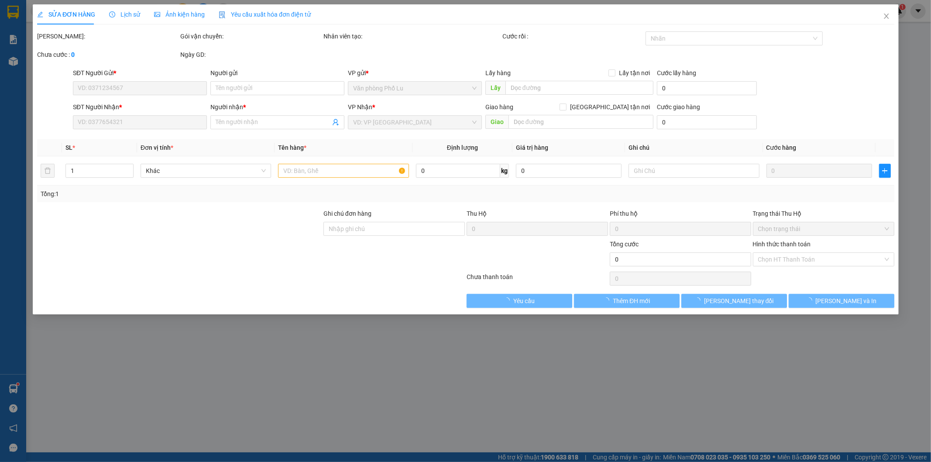
type input "0335555707"
type input "0869047001"
type input "A BẰNG"
type input "1.000.000"
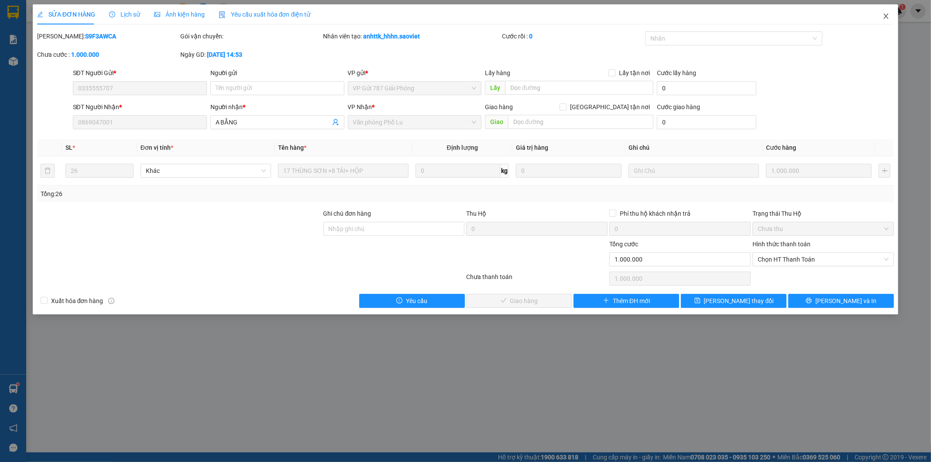
click at [888, 19] on icon "close" at bounding box center [885, 16] width 7 height 7
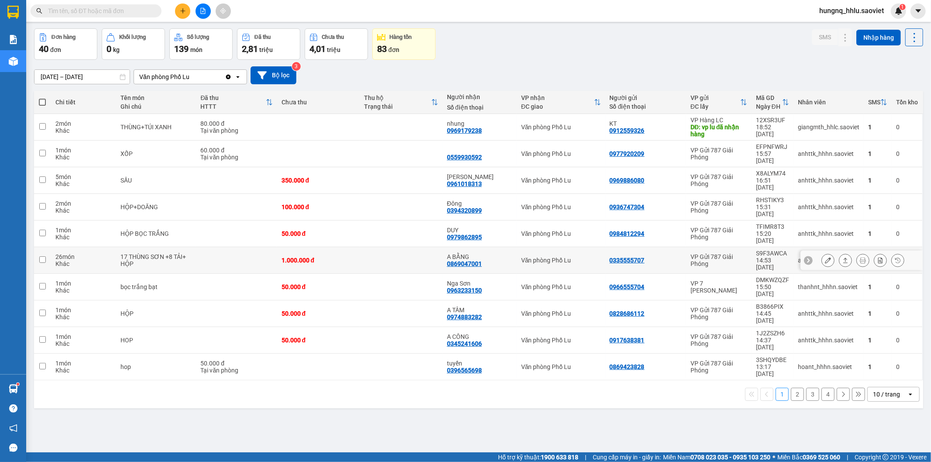
scroll to position [40, 0]
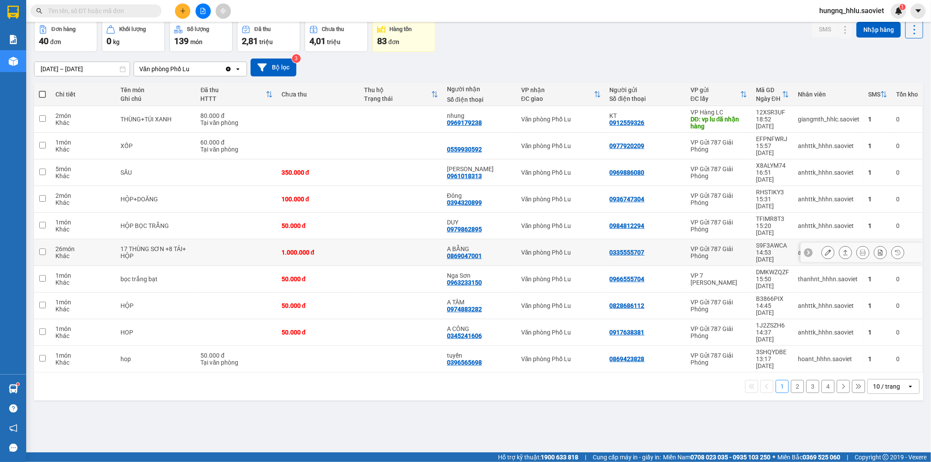
click at [822, 245] on button at bounding box center [828, 252] width 12 height 15
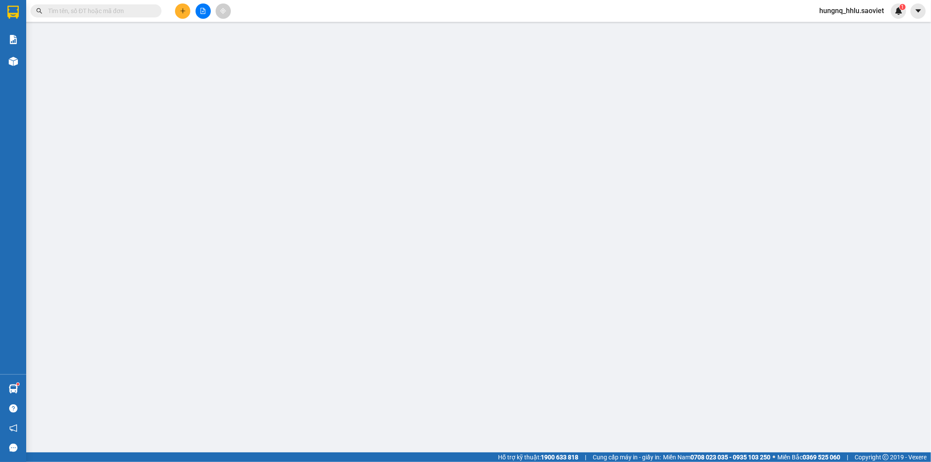
type input "0335555707"
type input "0869047001"
type input "A BẰNG"
type input "1.000.000"
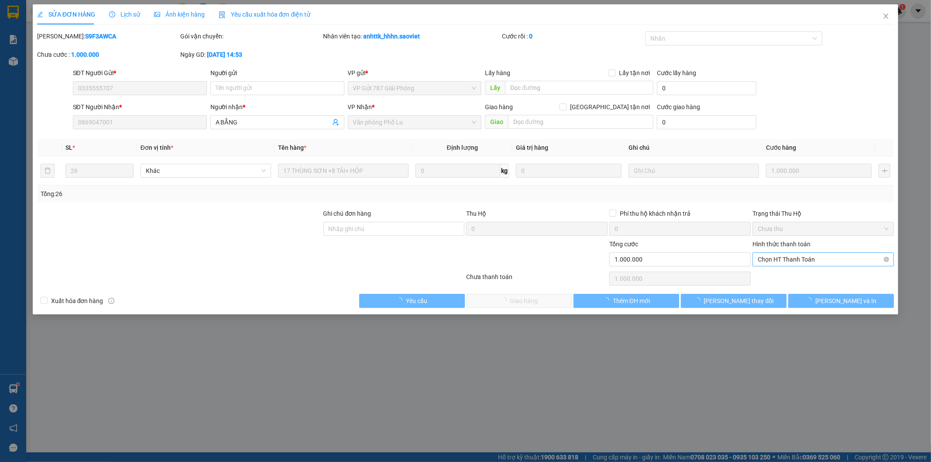
click at [771, 261] on span "Chọn HT Thanh Toán" at bounding box center [823, 259] width 131 height 13
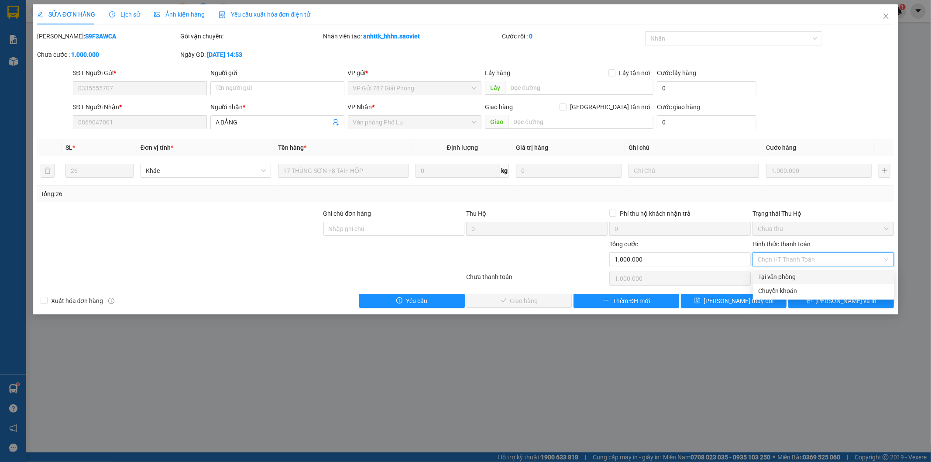
click at [773, 276] on div "Tại văn phòng" at bounding box center [823, 277] width 131 height 10
type input "0"
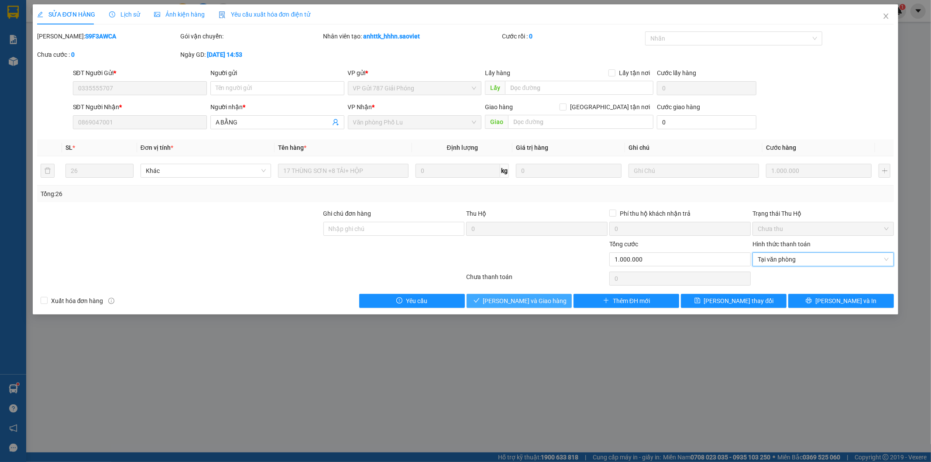
click at [551, 299] on button "[PERSON_NAME] và Giao hàng" at bounding box center [520, 301] width 106 height 14
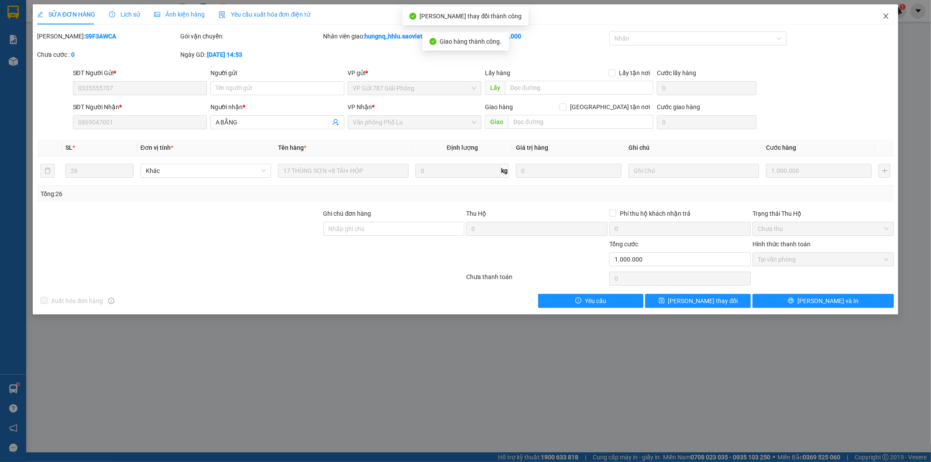
click at [891, 19] on span "Close" at bounding box center [886, 16] width 24 height 24
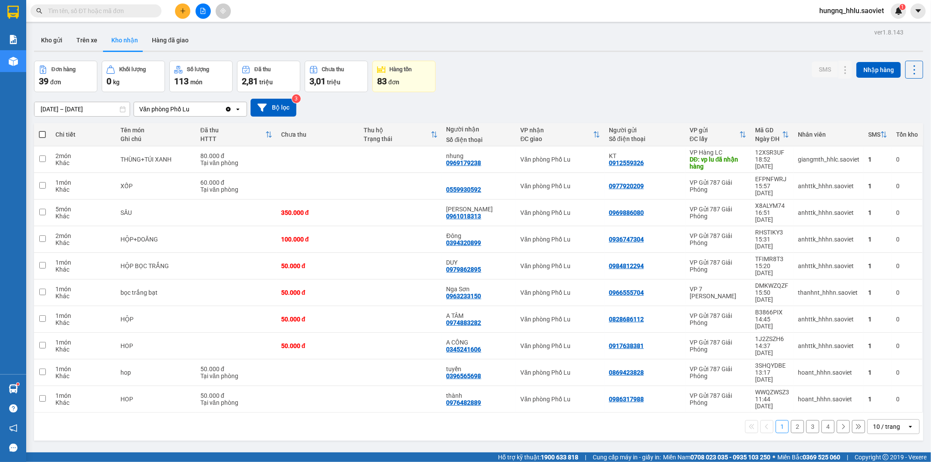
click at [206, 14] on button at bounding box center [203, 10] width 15 height 15
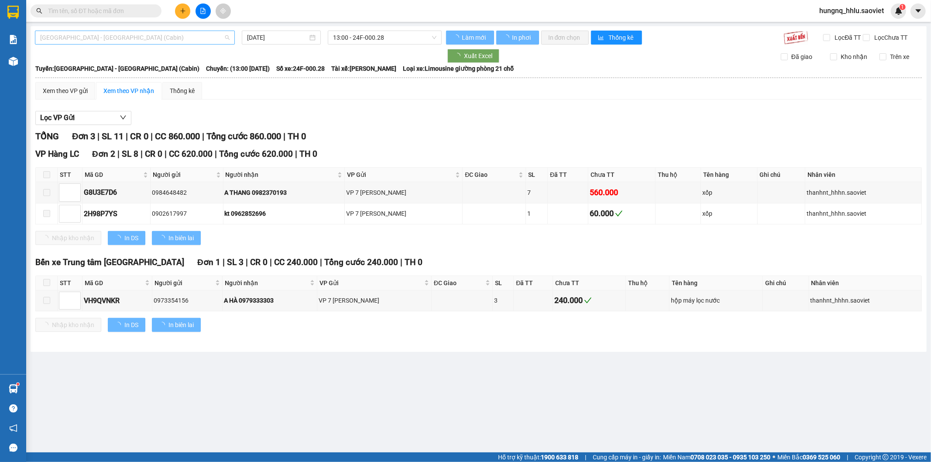
click at [57, 41] on span "[GEOGRAPHIC_DATA] - [GEOGRAPHIC_DATA] (Cabin)" at bounding box center [134, 37] width 189 height 13
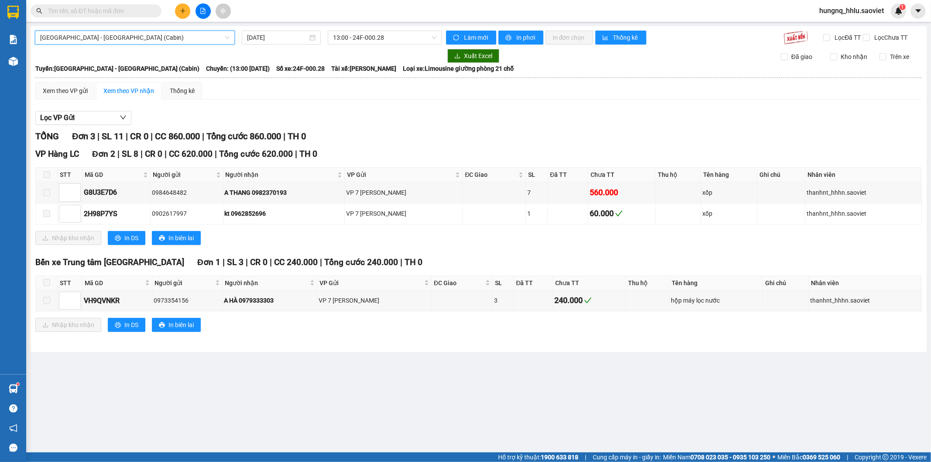
click at [96, 38] on span "[GEOGRAPHIC_DATA] - [GEOGRAPHIC_DATA] (Cabin)" at bounding box center [134, 37] width 189 height 13
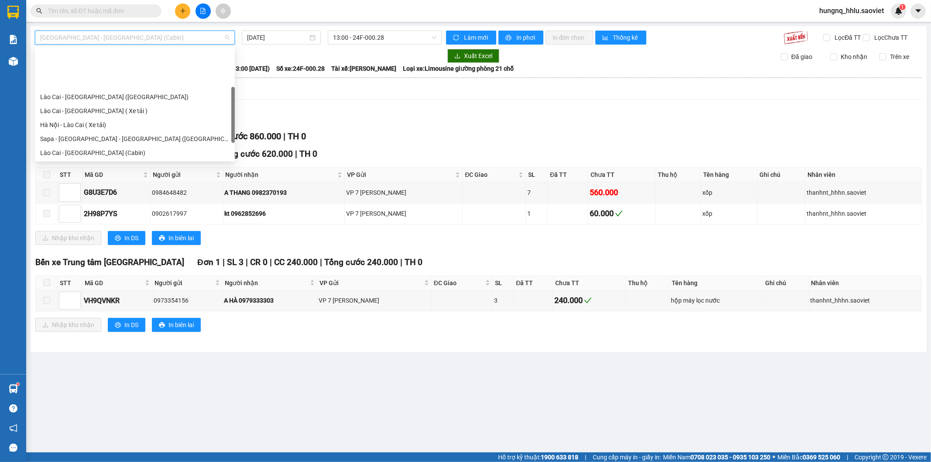
scroll to position [48, 0]
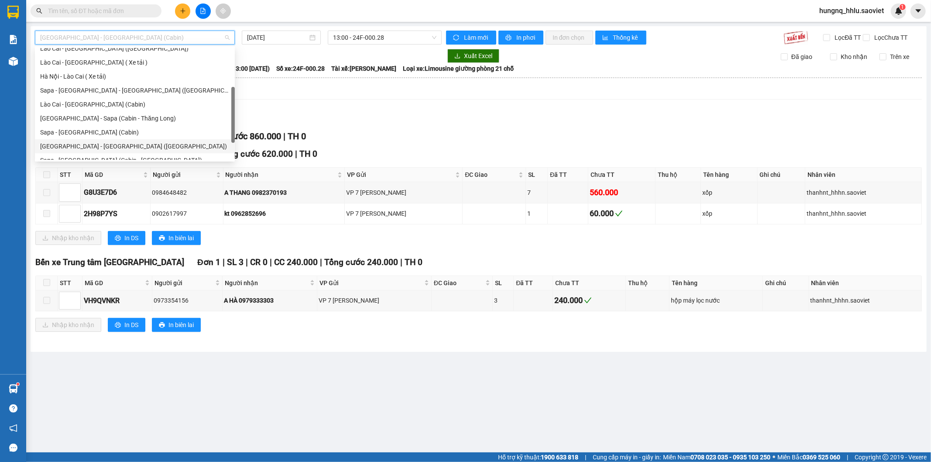
click at [41, 139] on div "[GEOGRAPHIC_DATA] - [GEOGRAPHIC_DATA] ([GEOGRAPHIC_DATA])" at bounding box center [135, 146] width 200 height 14
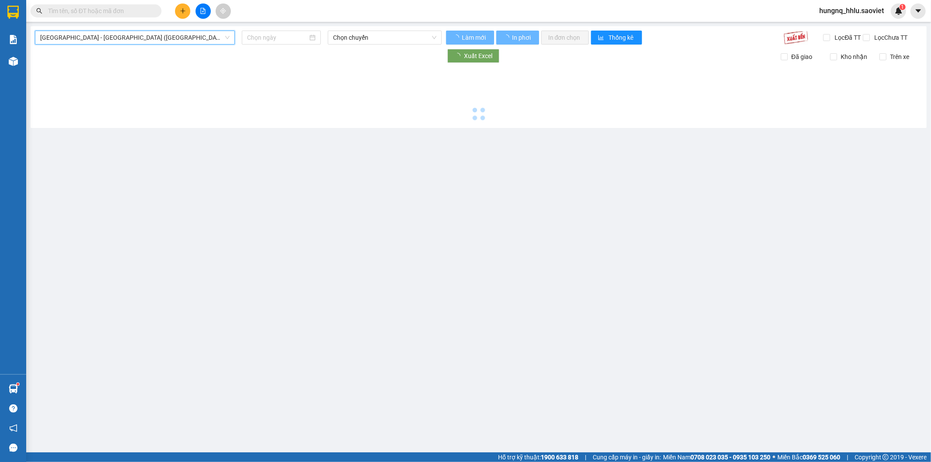
type input "[DATE]"
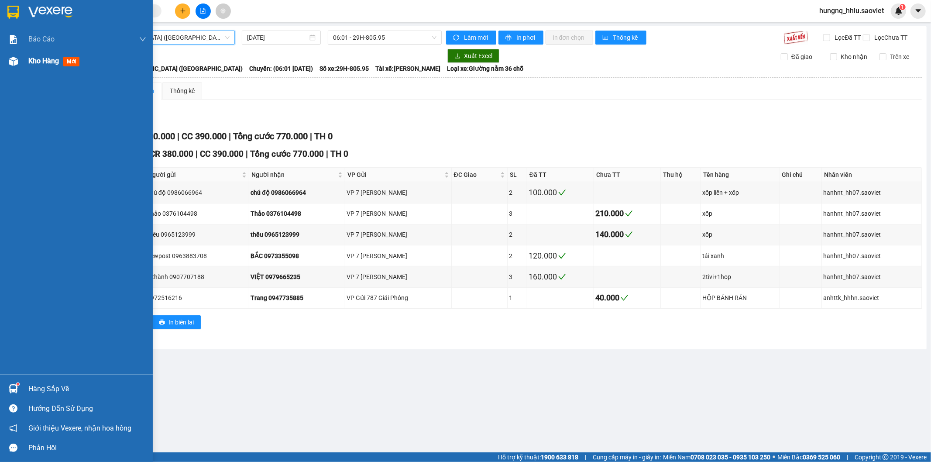
drag, startPoint x: 45, startPoint y: 60, endPoint x: 54, endPoint y: 58, distance: 9.7
click at [45, 60] on span "Kho hàng" at bounding box center [43, 61] width 31 height 8
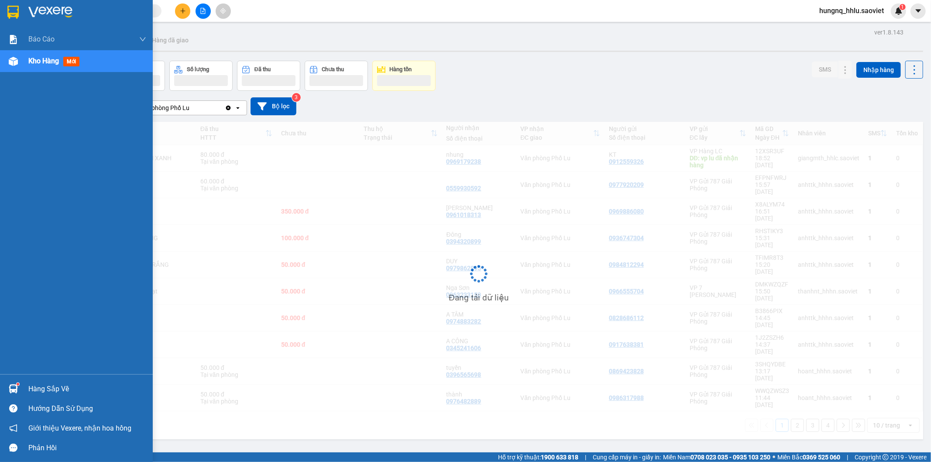
click at [54, 58] on span "Kho hàng" at bounding box center [43, 61] width 31 height 8
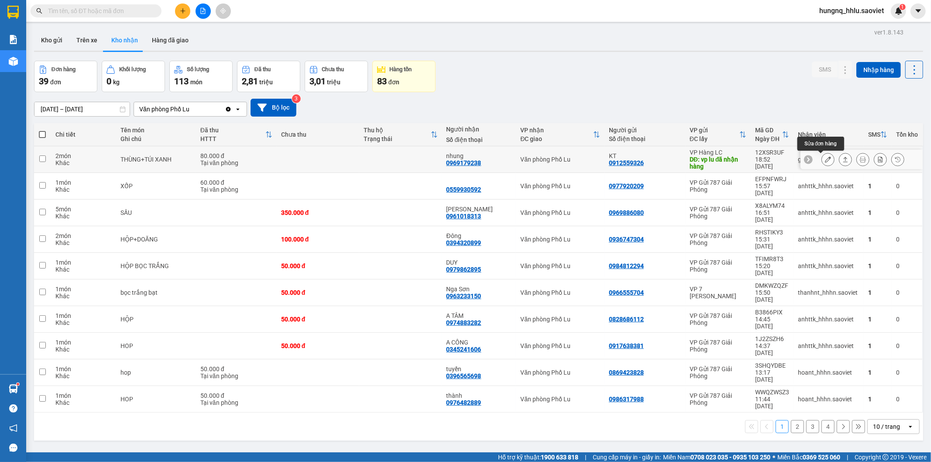
click at [825, 160] on icon at bounding box center [828, 159] width 6 height 6
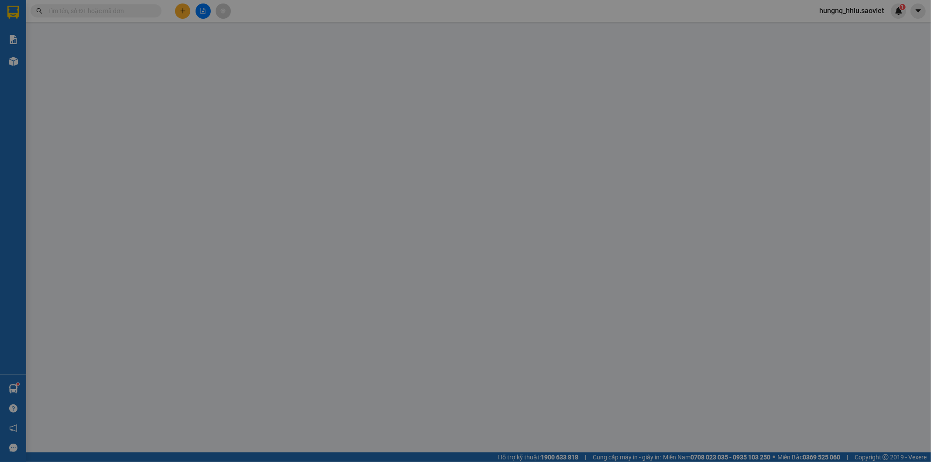
type input "0912559326"
type input "KT"
type input "vp lu đã nhận hàng"
type input "0969179238"
type input "nhung"
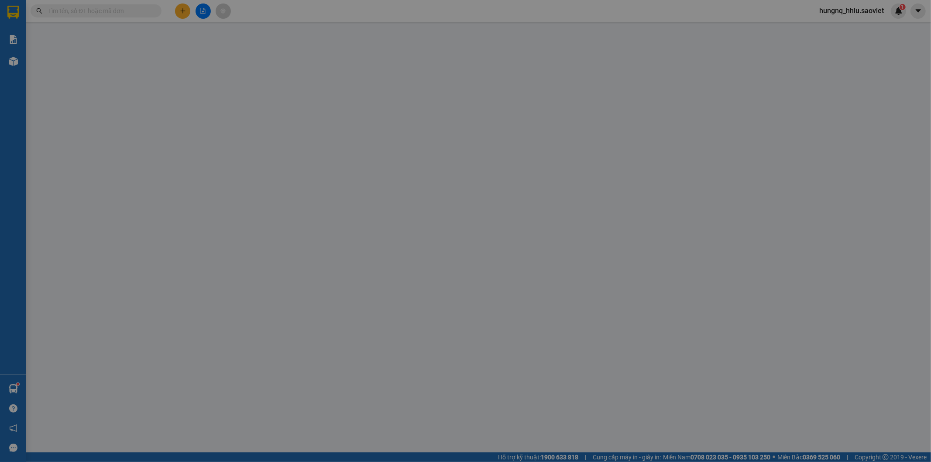
type input "80.000"
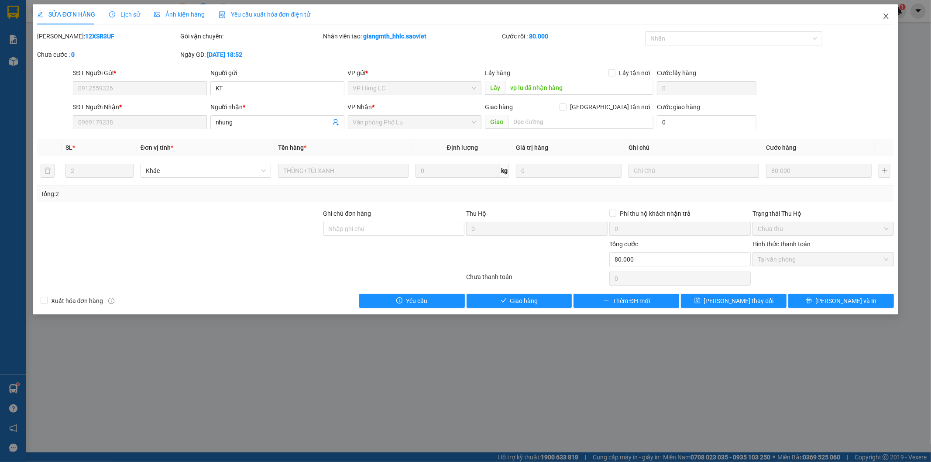
click at [889, 20] on span "Close" at bounding box center [886, 16] width 24 height 24
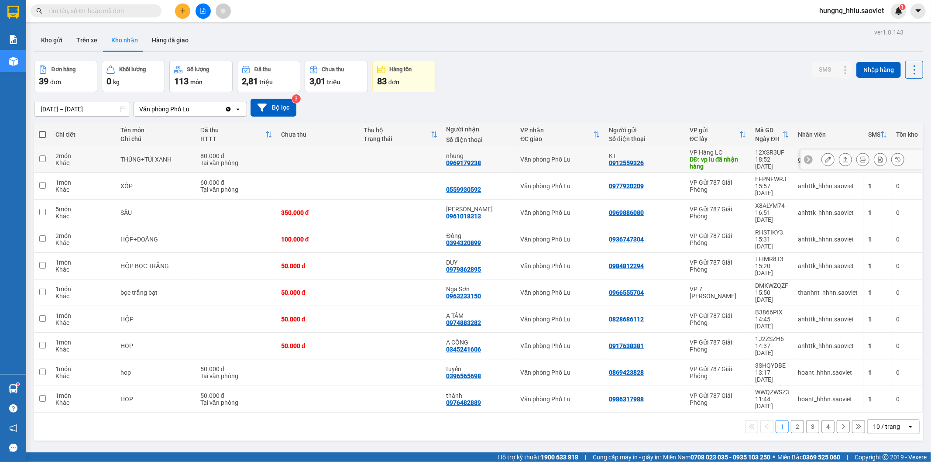
scroll to position [40, 0]
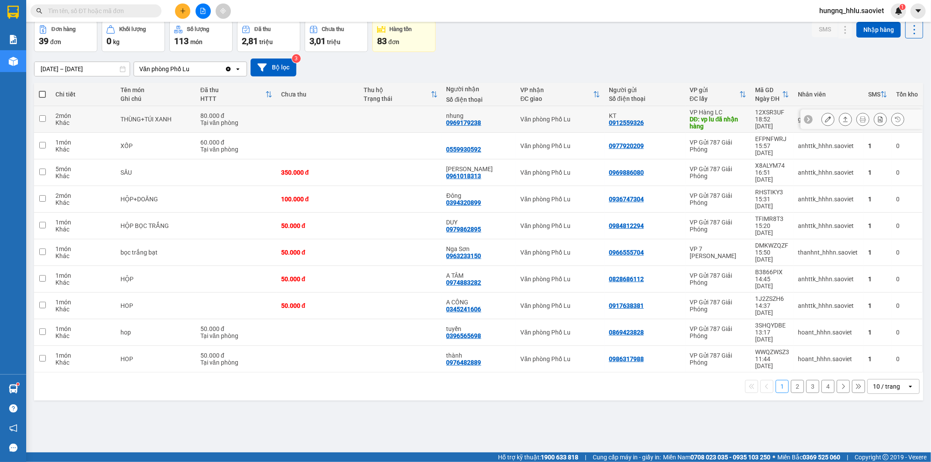
click at [821, 123] on div at bounding box center [827, 119] width 13 height 13
click at [822, 124] on button at bounding box center [828, 119] width 12 height 15
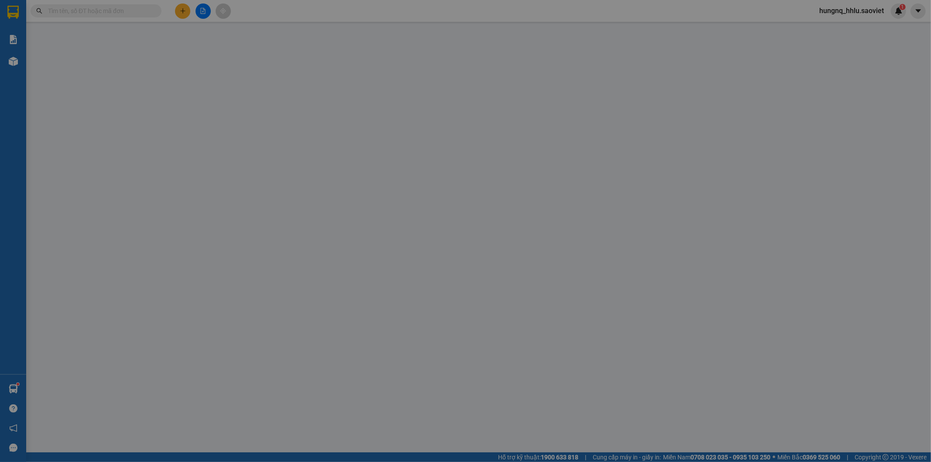
type input "0912559326"
type input "KT"
type input "vp lu đã nhận hàng"
type input "0969179238"
type input "nhung"
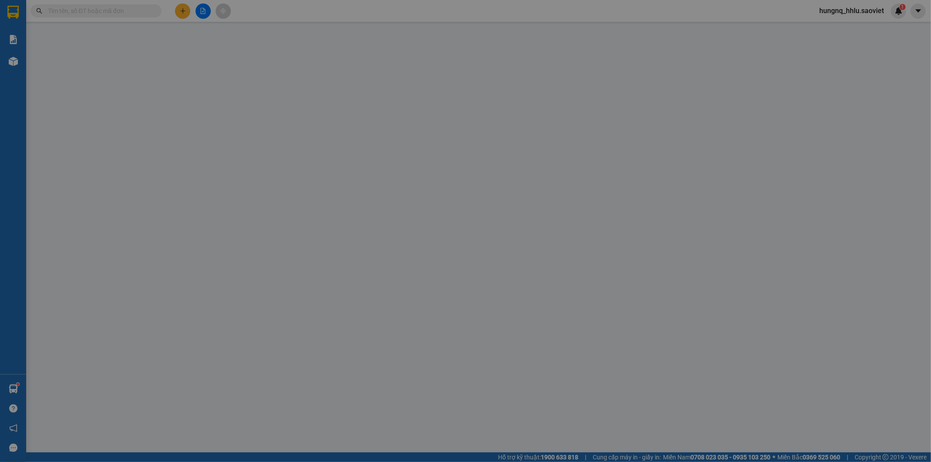
type input "80.000"
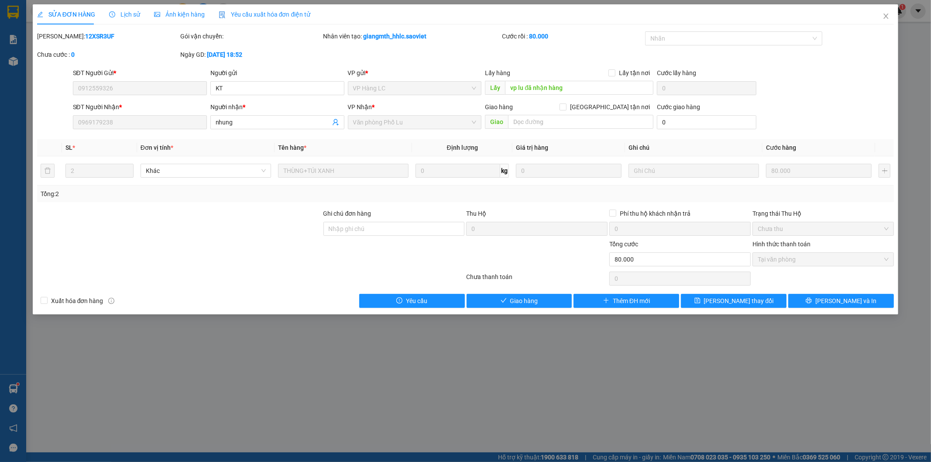
click at [767, 258] on span "Tại văn phòng" at bounding box center [823, 259] width 131 height 13
click at [553, 302] on button "Giao hàng" at bounding box center [520, 301] width 106 height 14
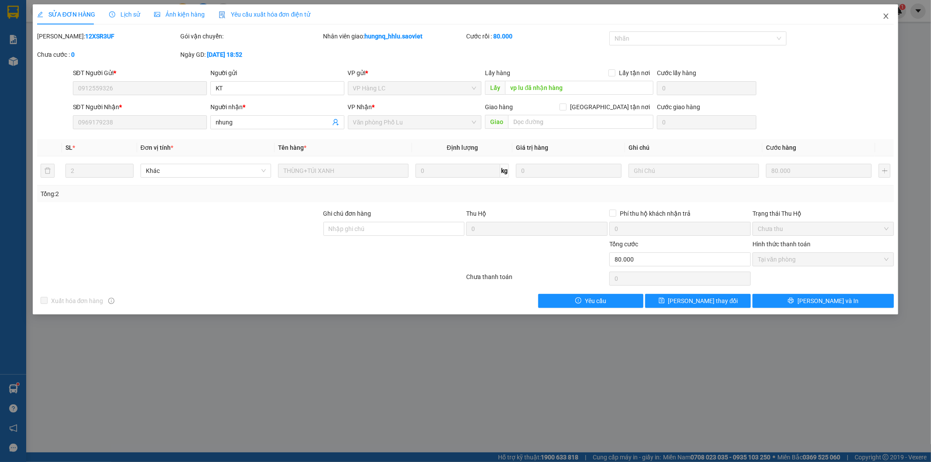
drag, startPoint x: 892, startPoint y: 22, endPoint x: 869, endPoint y: 20, distance: 23.2
click at [892, 21] on span "Close" at bounding box center [886, 16] width 24 height 24
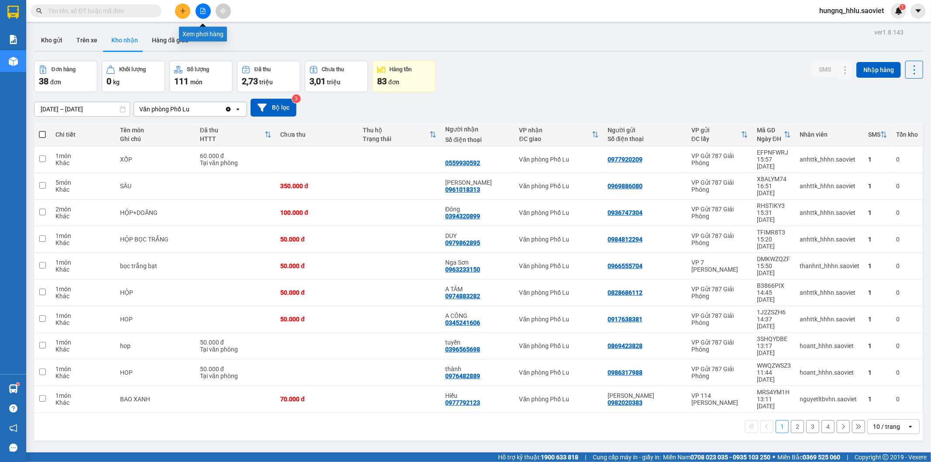
click at [206, 16] on button at bounding box center [203, 10] width 15 height 15
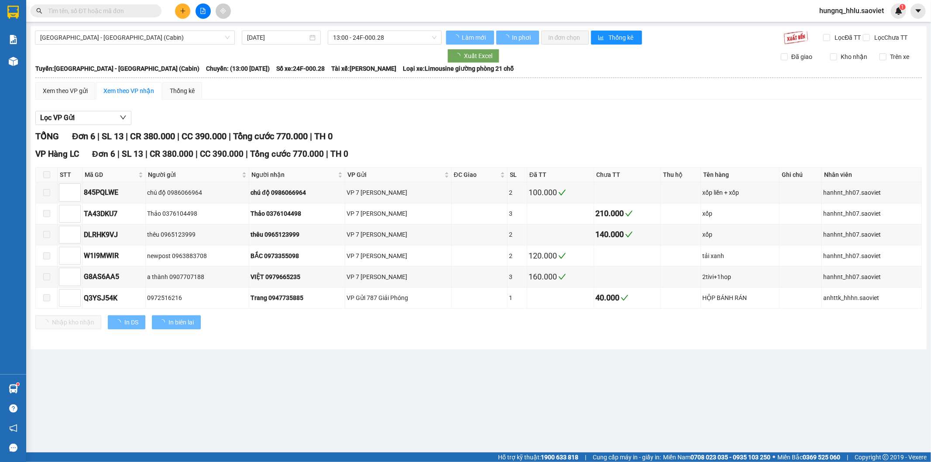
click at [206, 16] on button at bounding box center [203, 10] width 15 height 15
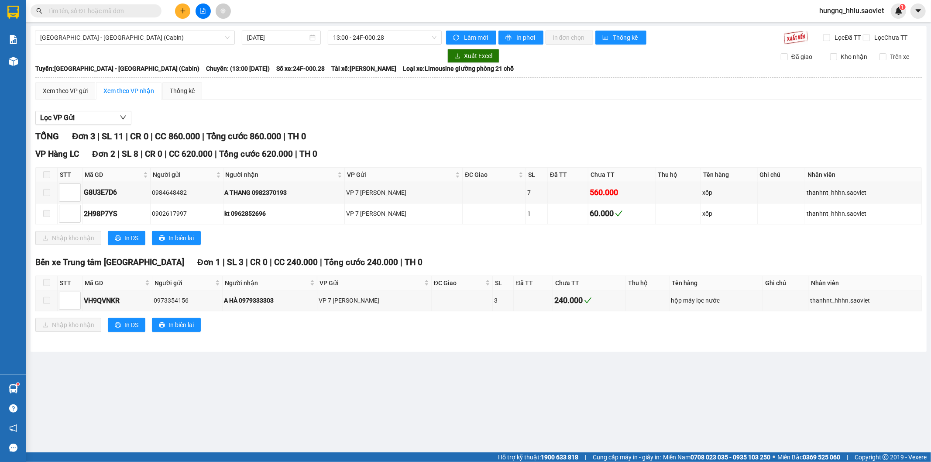
click at [86, 28] on div "[GEOGRAPHIC_DATA] - [GEOGRAPHIC_DATA] (Cabin) [DATE] 13:00 - 24F-000.28 Làm mới…" at bounding box center [479, 189] width 896 height 326
click at [79, 36] on span "[GEOGRAPHIC_DATA] - [GEOGRAPHIC_DATA] (Cabin)" at bounding box center [134, 37] width 189 height 13
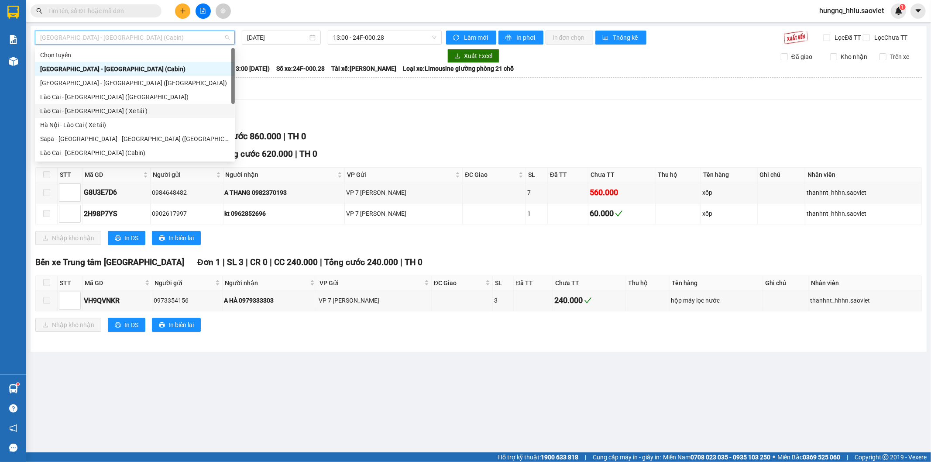
scroll to position [48, 0]
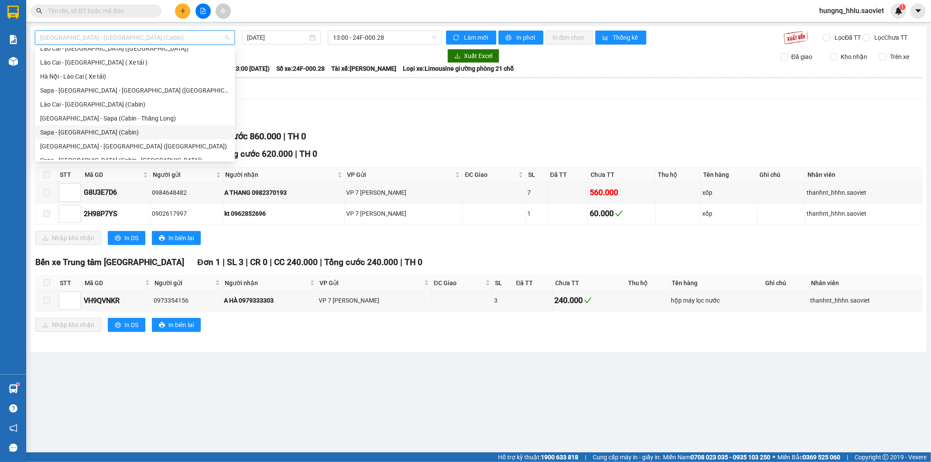
click at [43, 135] on div "Sapa - [GEOGRAPHIC_DATA] (Cabin)" at bounding box center [134, 132] width 189 height 10
type input "[DATE]"
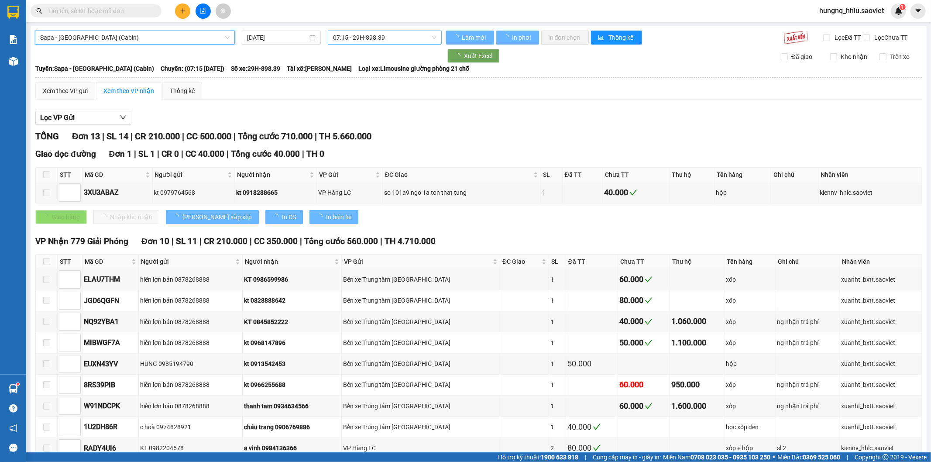
click at [343, 35] on span "07:15 - 29H-898.39" at bounding box center [384, 37] width 103 height 13
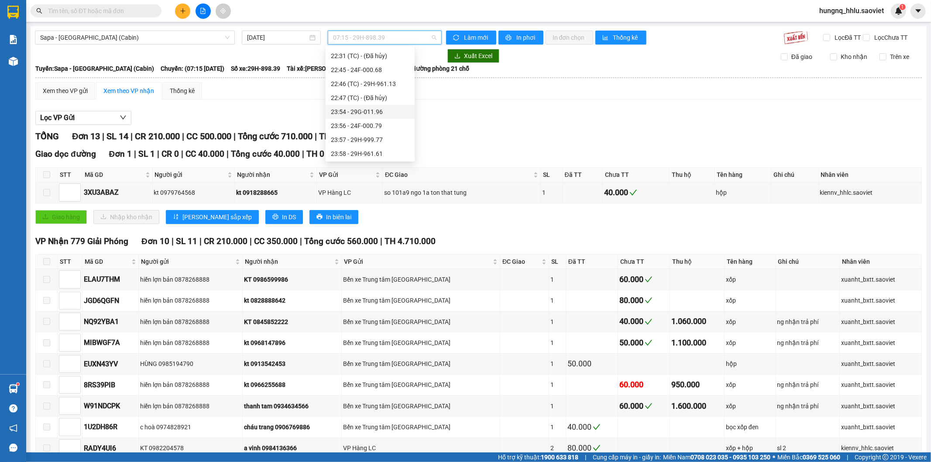
scroll to position [321, 0]
click at [332, 55] on div "22:45 - 24F-000.68" at bounding box center [370, 55] width 79 height 10
